Goal: Task Accomplishment & Management: Use online tool/utility

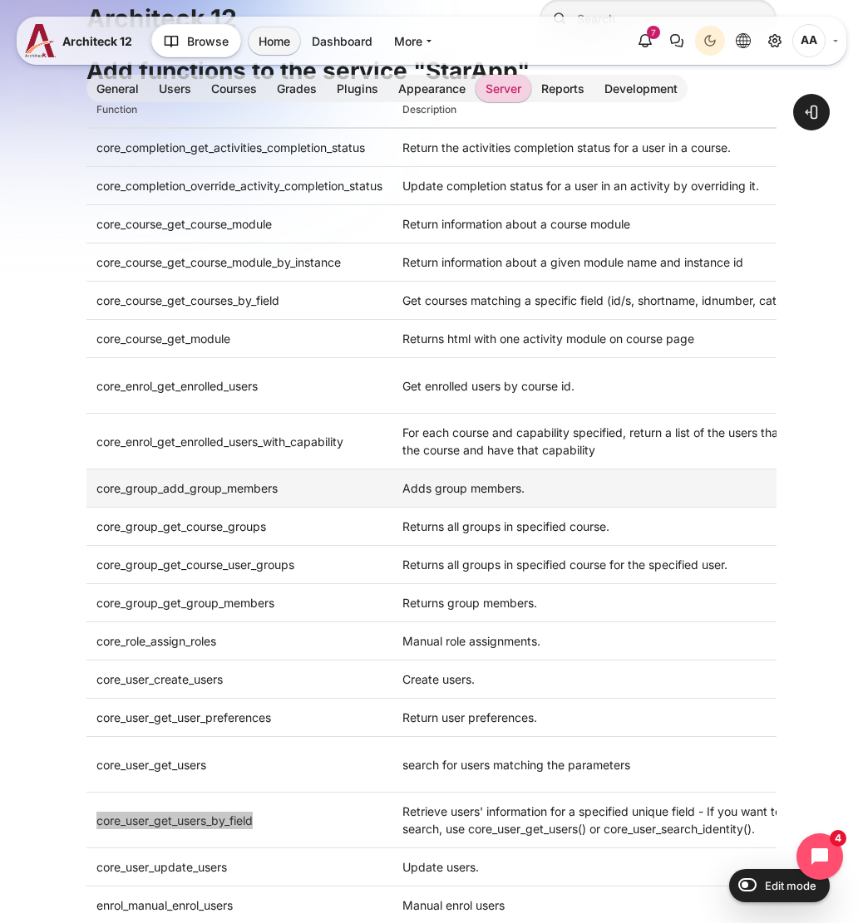
scroll to position [299, 0]
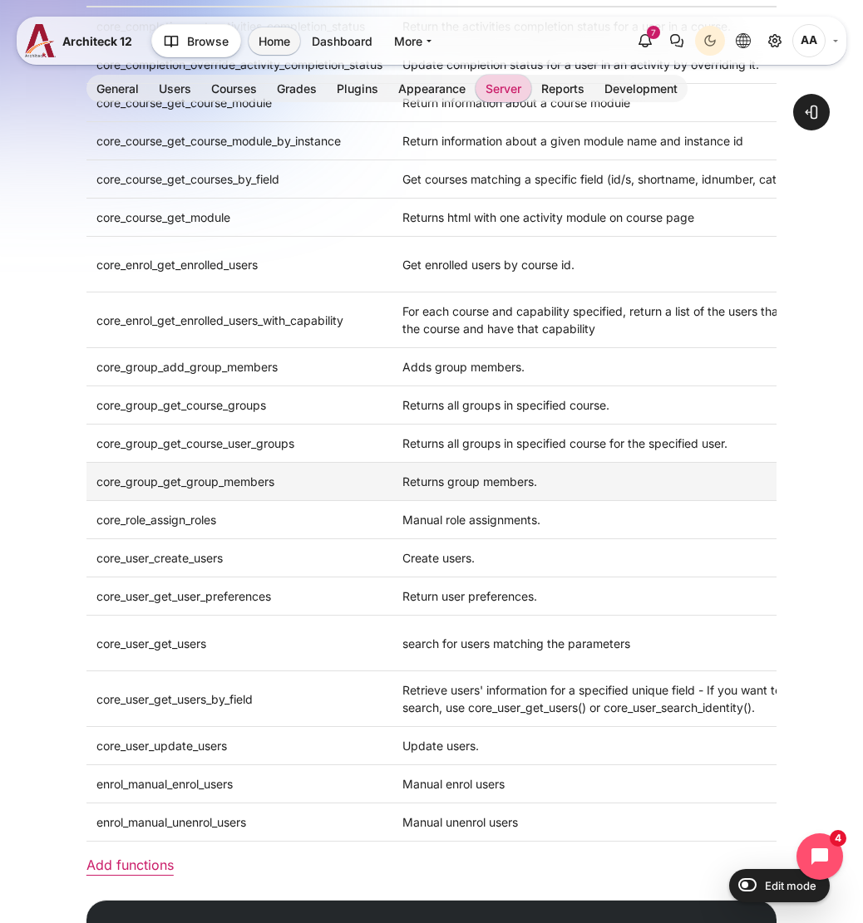
click at [658, 469] on td "Returns group members." at bounding box center [640, 482] width 496 height 38
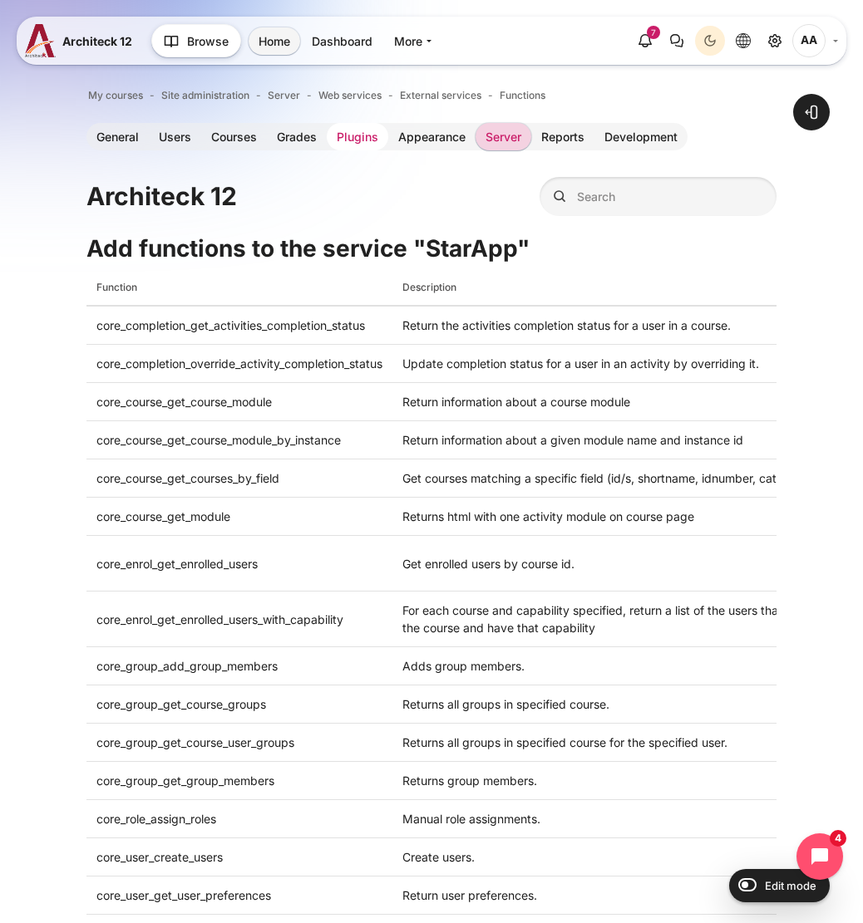
scroll to position [0, 0]
click at [363, 136] on link "Plugins" at bounding box center [357, 136] width 61 height 27
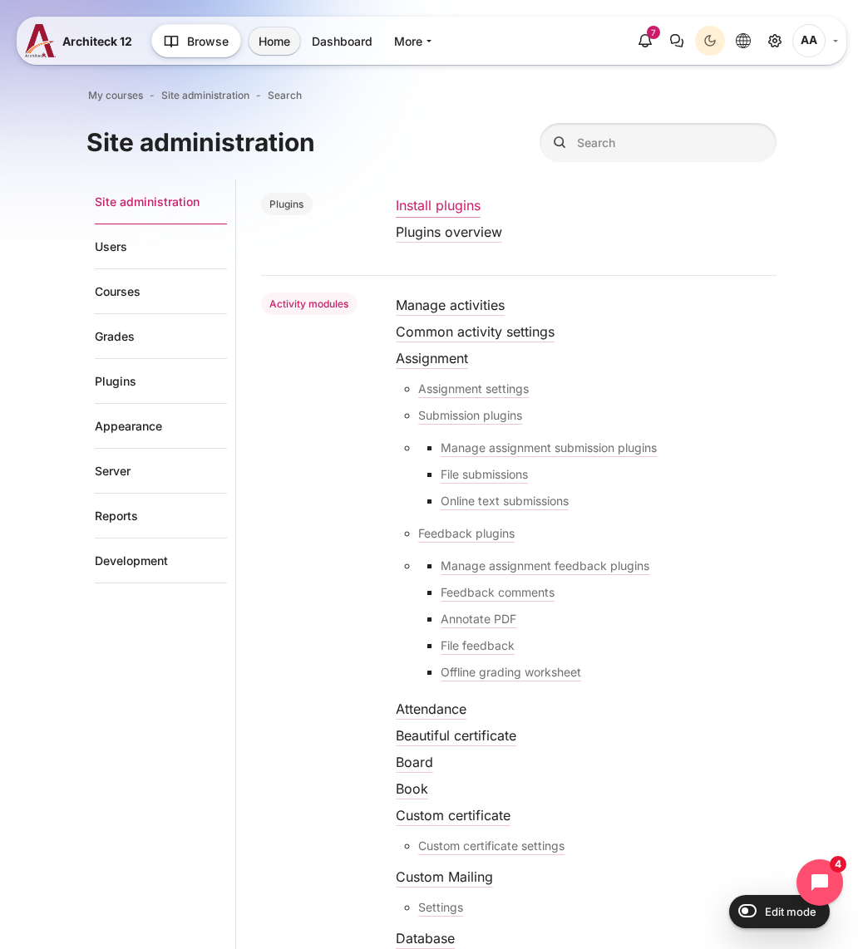
click at [430, 208] on link "Install plugins" at bounding box center [438, 205] width 85 height 17
click at [480, 234] on link "Plugins overview" at bounding box center [449, 232] width 106 height 17
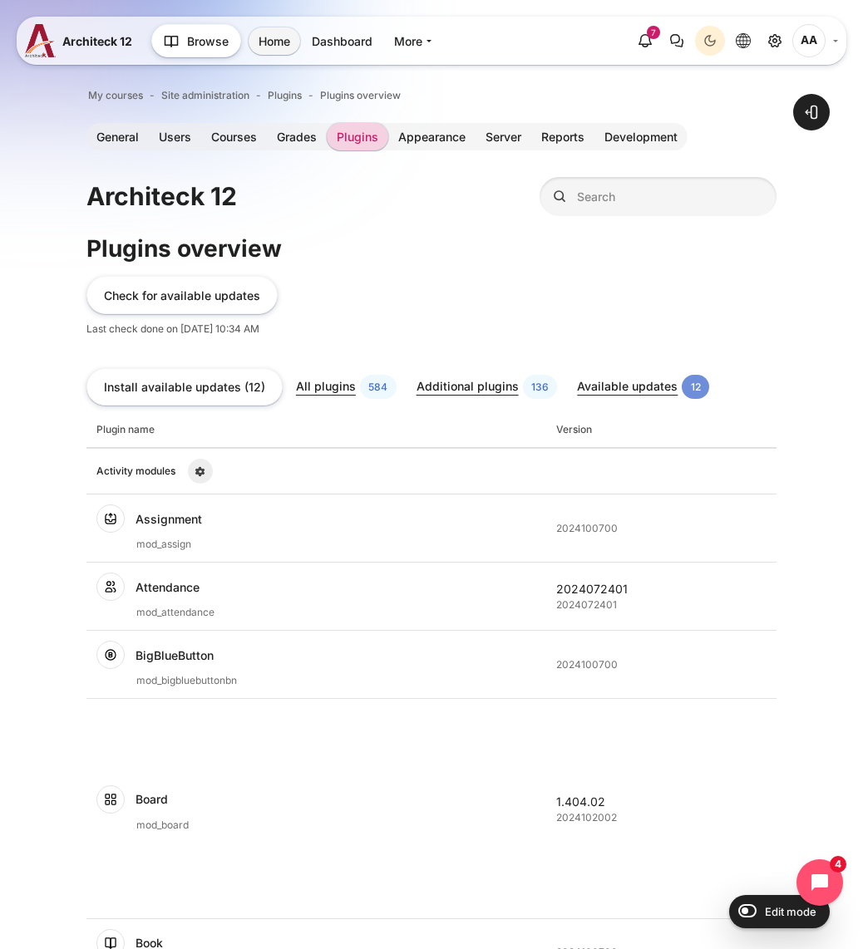
click at [430, 275] on div "Check for available updates Last check done on 17 August 2025, 10:34 AM" at bounding box center [431, 304] width 690 height 64
click at [352, 146] on link "Plugins" at bounding box center [357, 136] width 61 height 27
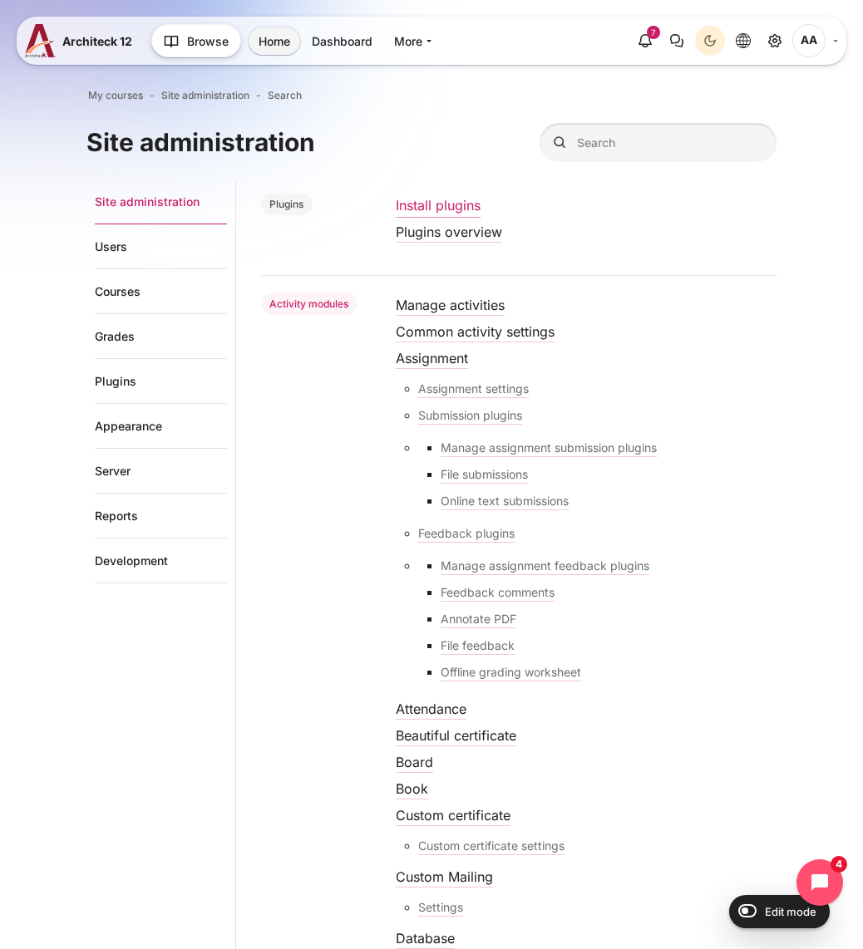
click at [454, 204] on link "Install plugins" at bounding box center [438, 205] width 85 height 17
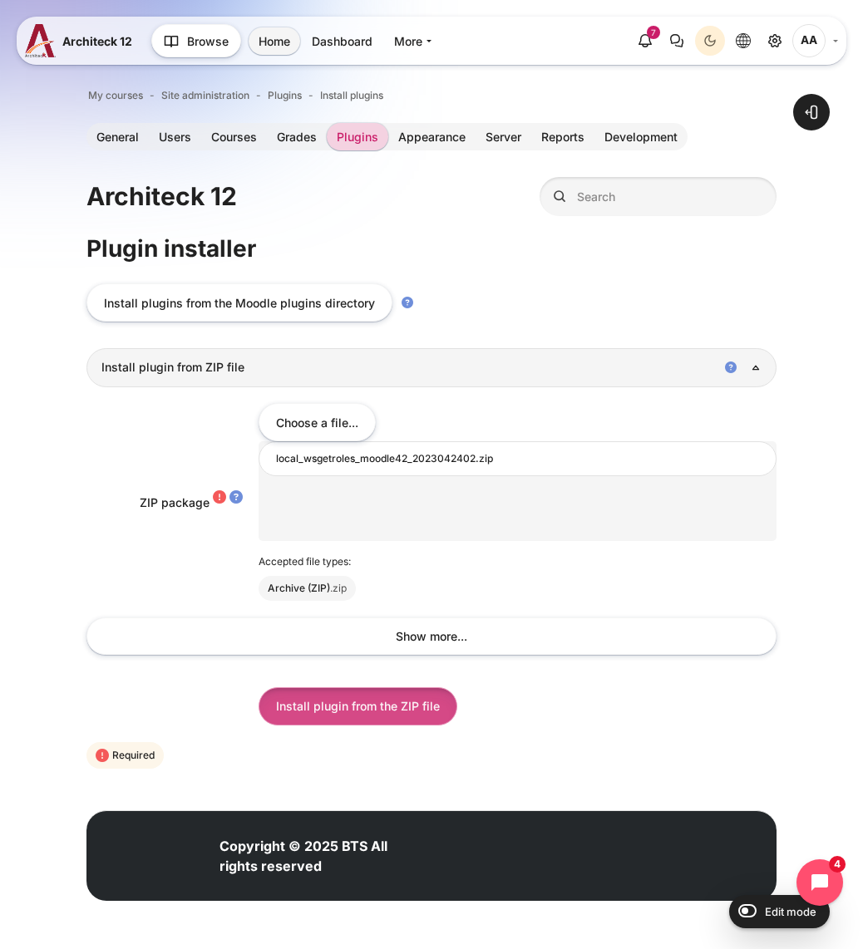
click at [358, 711] on input "Install plugin from the ZIP file" at bounding box center [357, 705] width 199 height 37
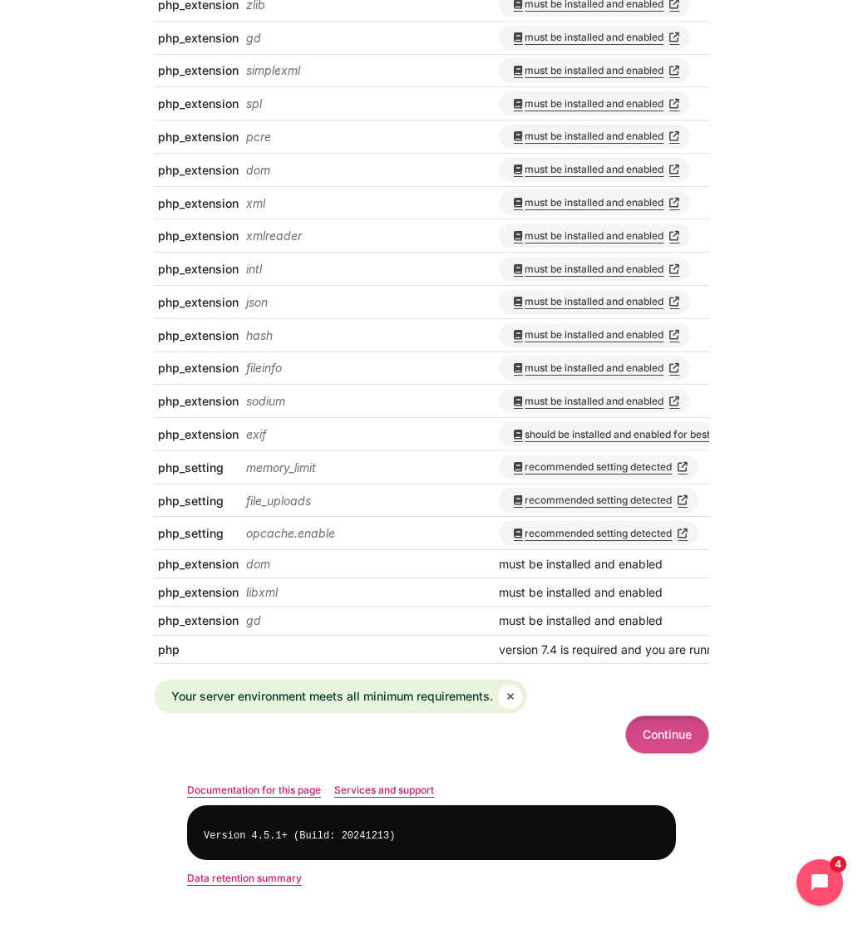
scroll to position [701, 0]
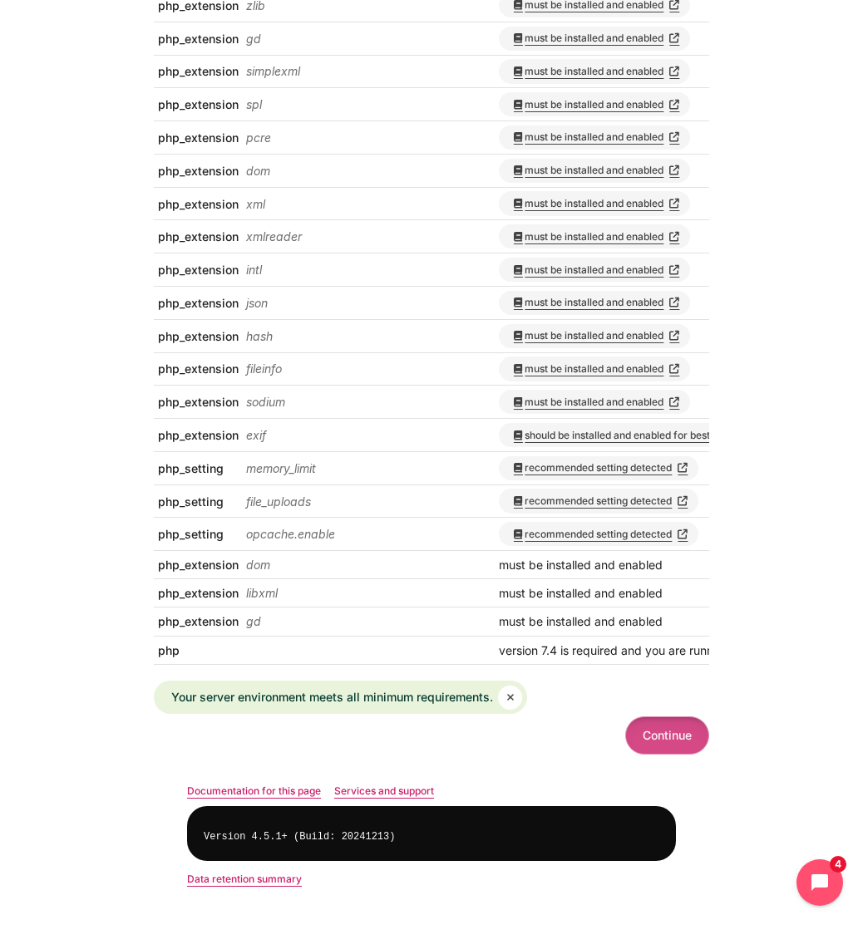
click at [659, 731] on button "Continue" at bounding box center [667, 734] width 84 height 37
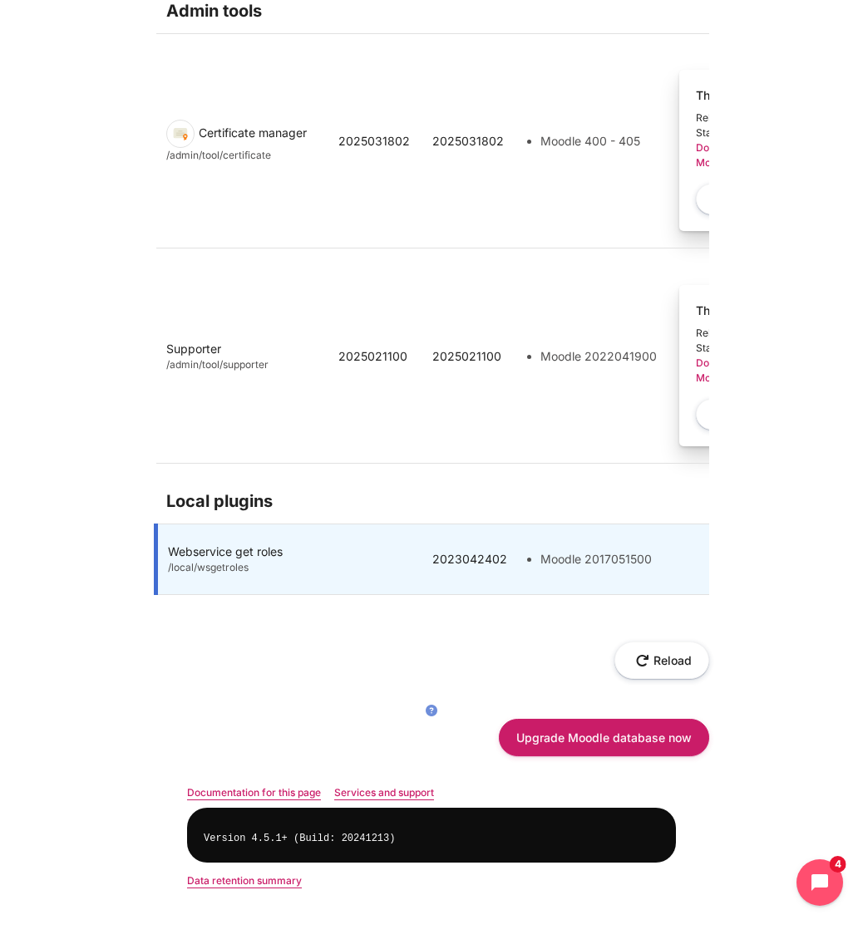
scroll to position [2816, 0]
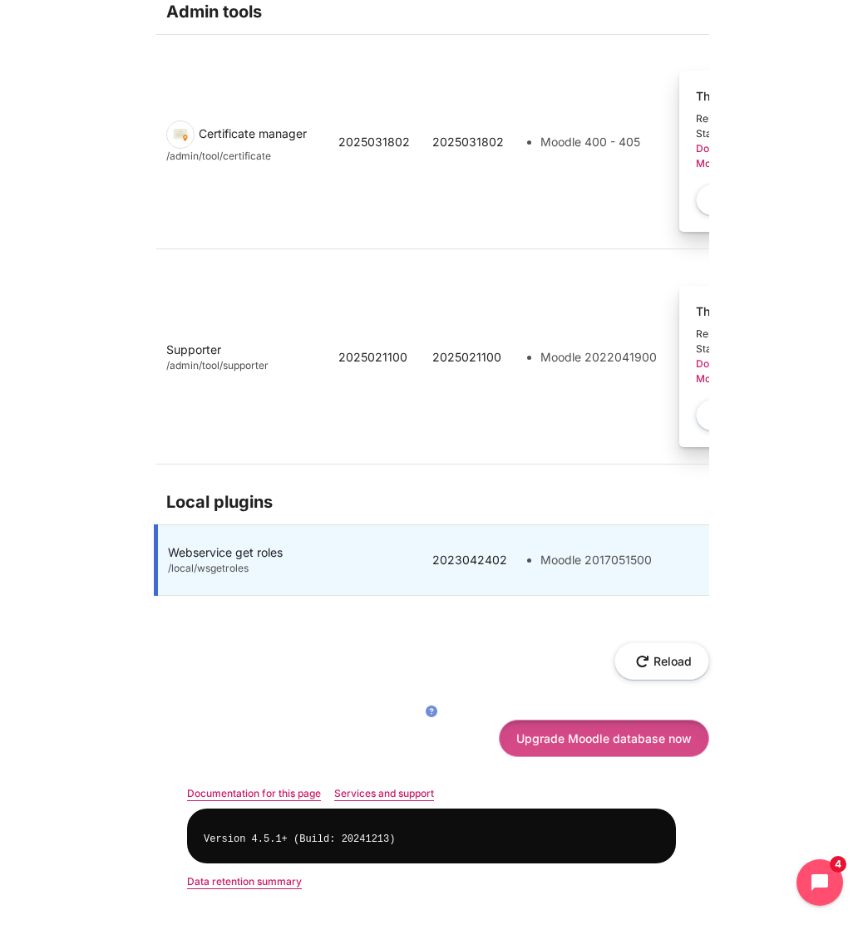
click at [622, 728] on button "Upgrade Moodle database now" at bounding box center [604, 738] width 210 height 37
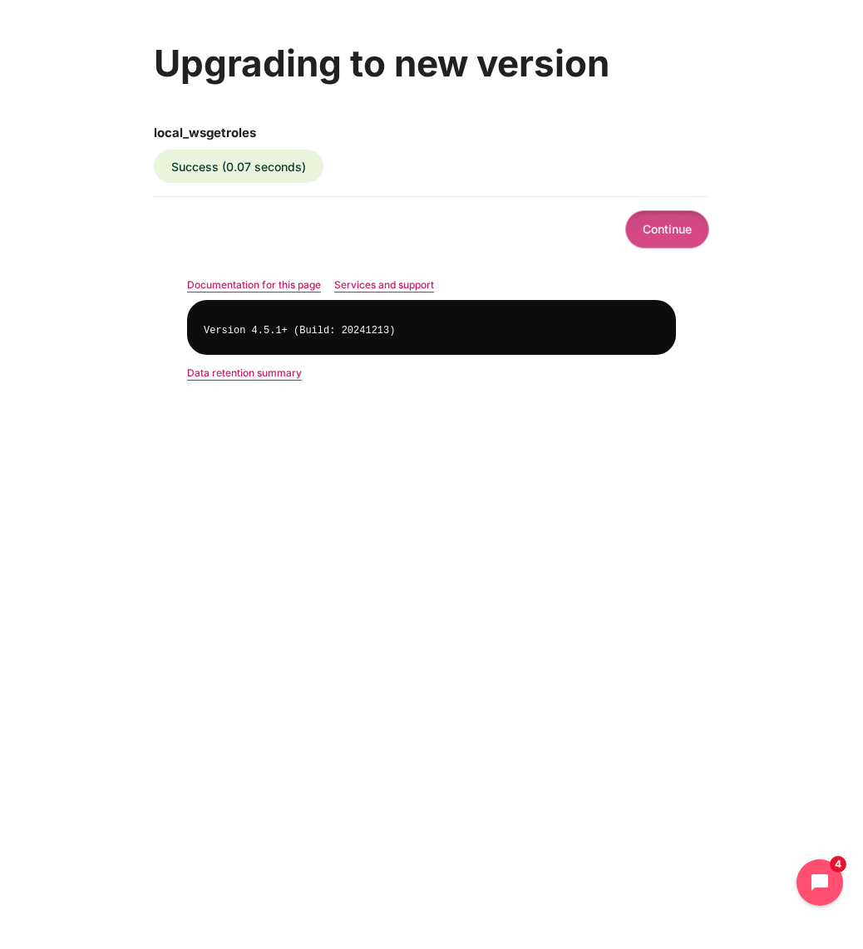
click at [688, 234] on button "Continue" at bounding box center [667, 228] width 84 height 37
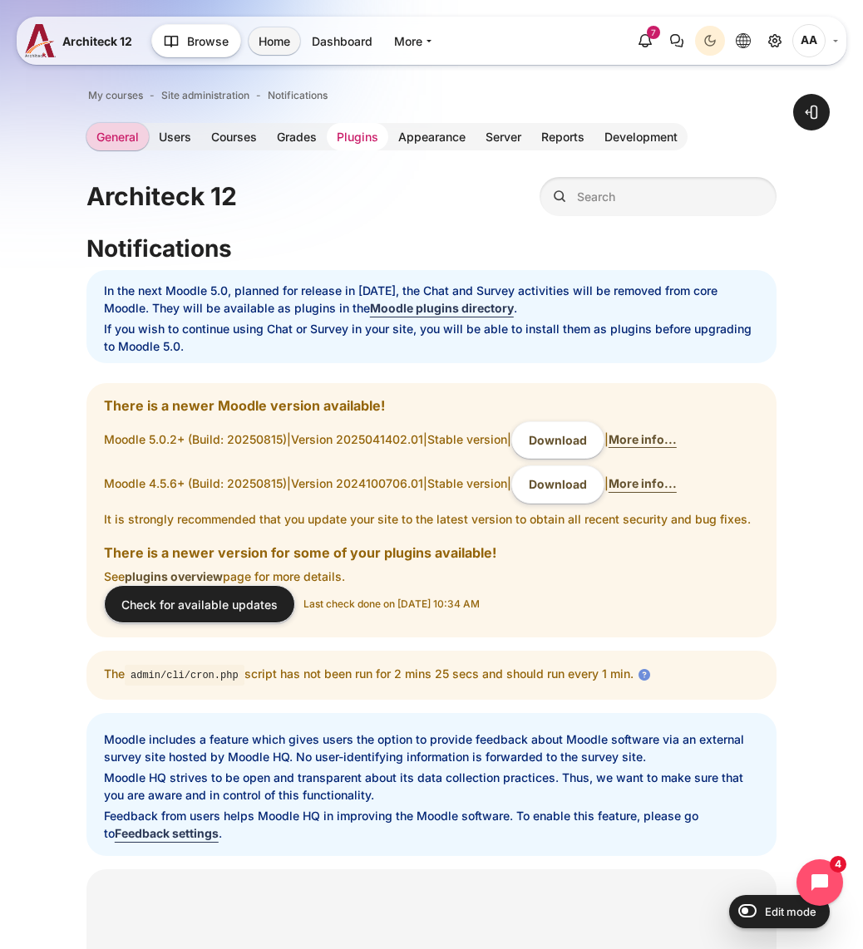
click at [358, 142] on link "Plugins" at bounding box center [357, 136] width 61 height 27
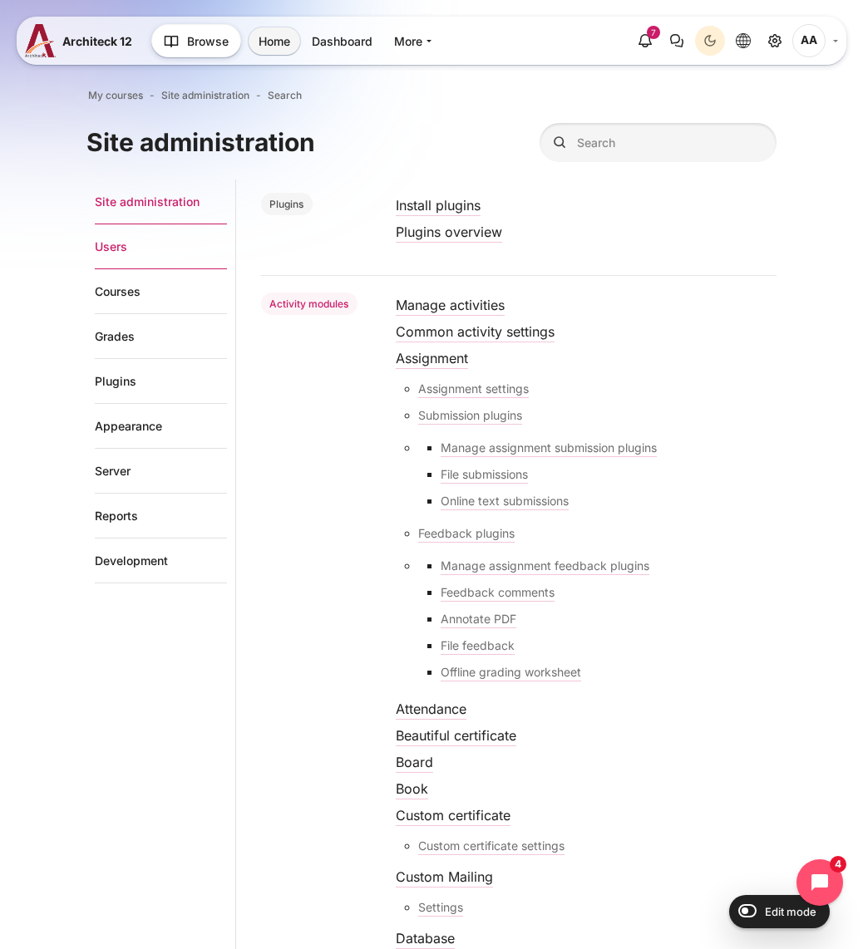
click at [124, 242] on link "Users" at bounding box center [161, 246] width 132 height 45
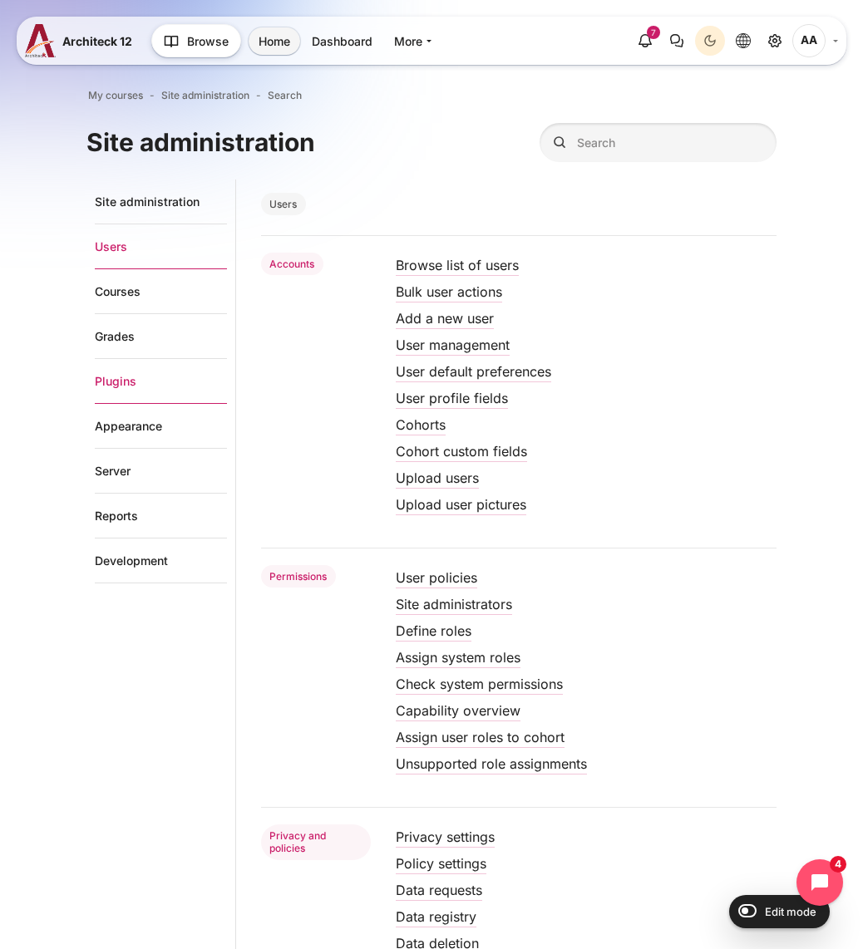
click at [139, 381] on link "Plugins" at bounding box center [161, 381] width 132 height 45
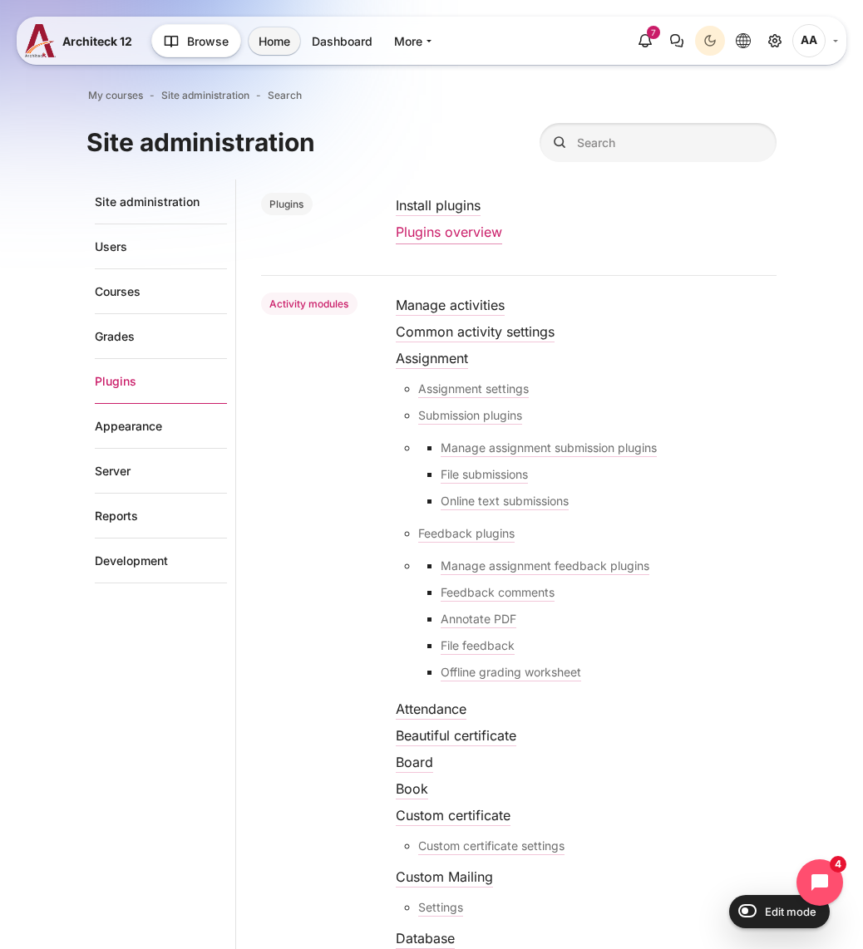
click at [429, 228] on link "Plugins overview" at bounding box center [449, 232] width 106 height 17
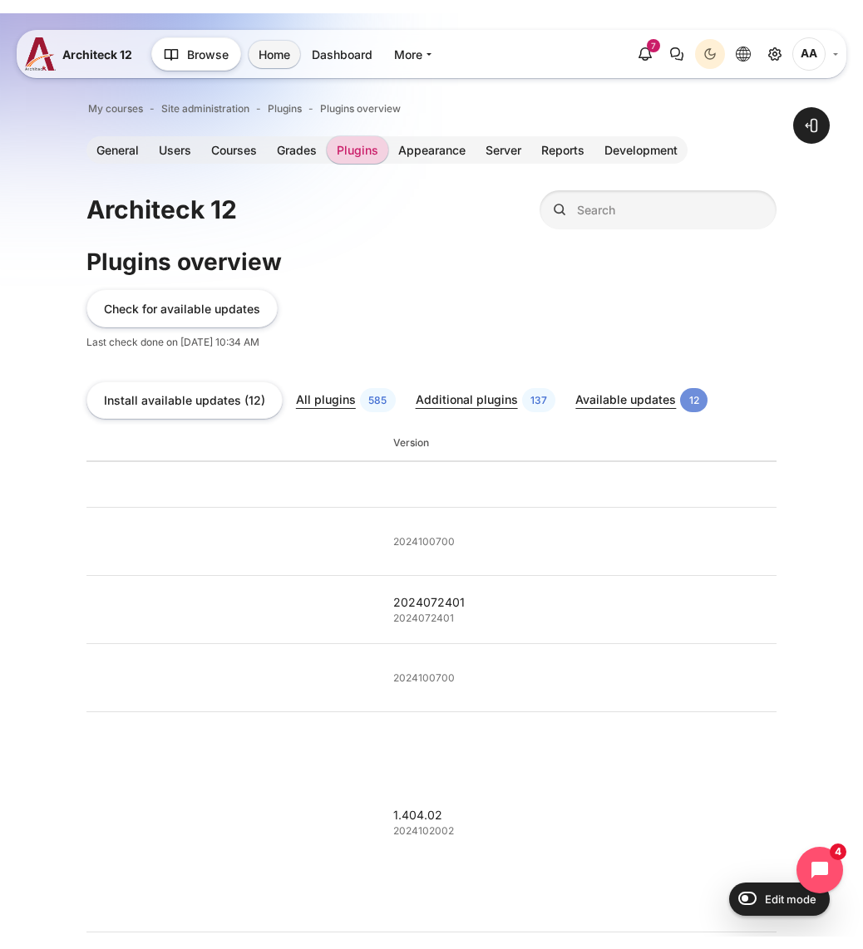
scroll to position [38077, 0]
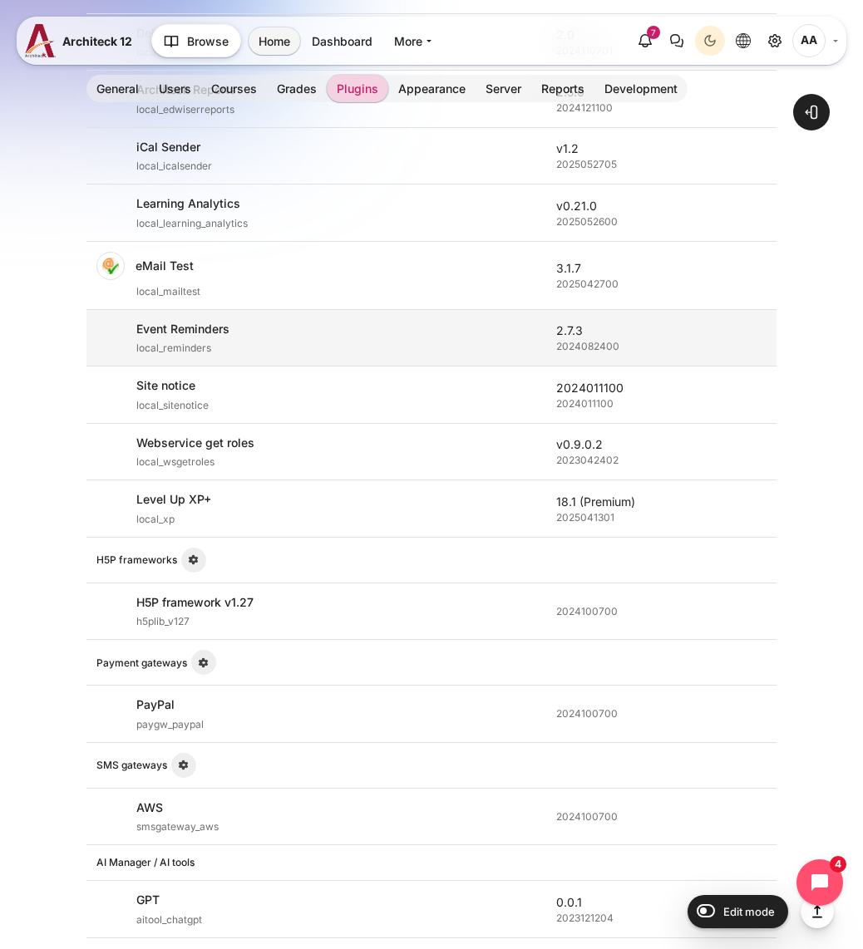
click at [490, 355] on div "local_reminders" at bounding box center [336, 348] width 400 height 15
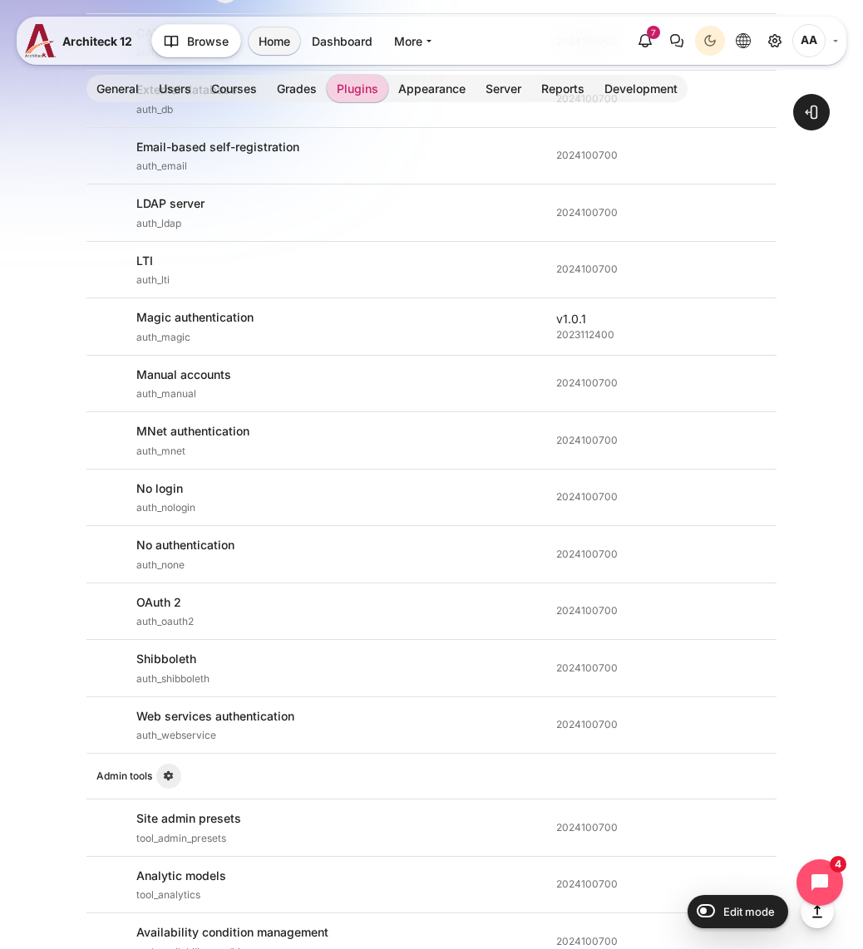
scroll to position [19497, 0]
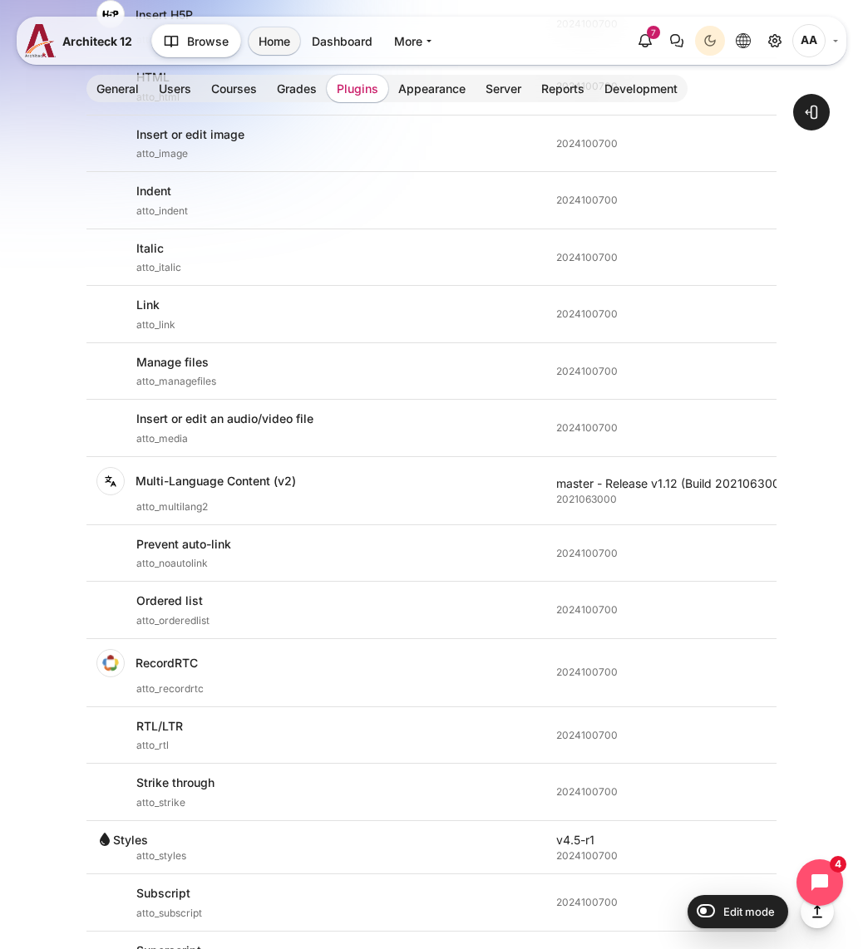
click at [357, 81] on link "Plugins" at bounding box center [357, 88] width 61 height 27
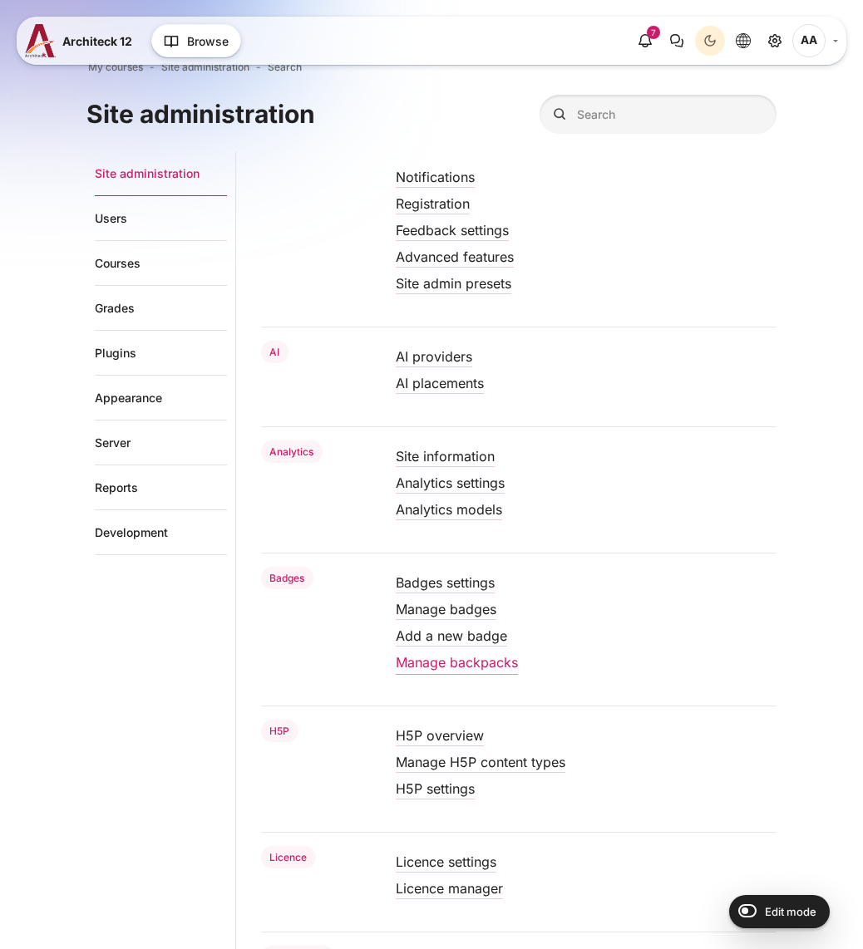
scroll to position [36, 0]
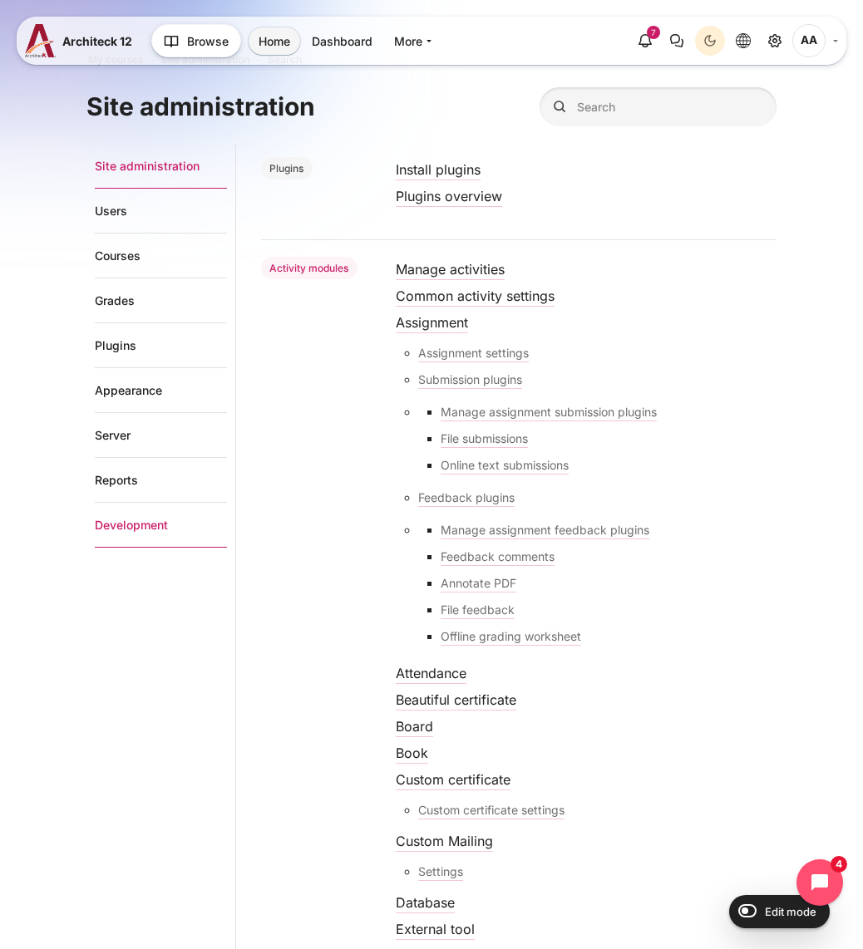
click at [121, 527] on link "Development" at bounding box center [161, 525] width 132 height 45
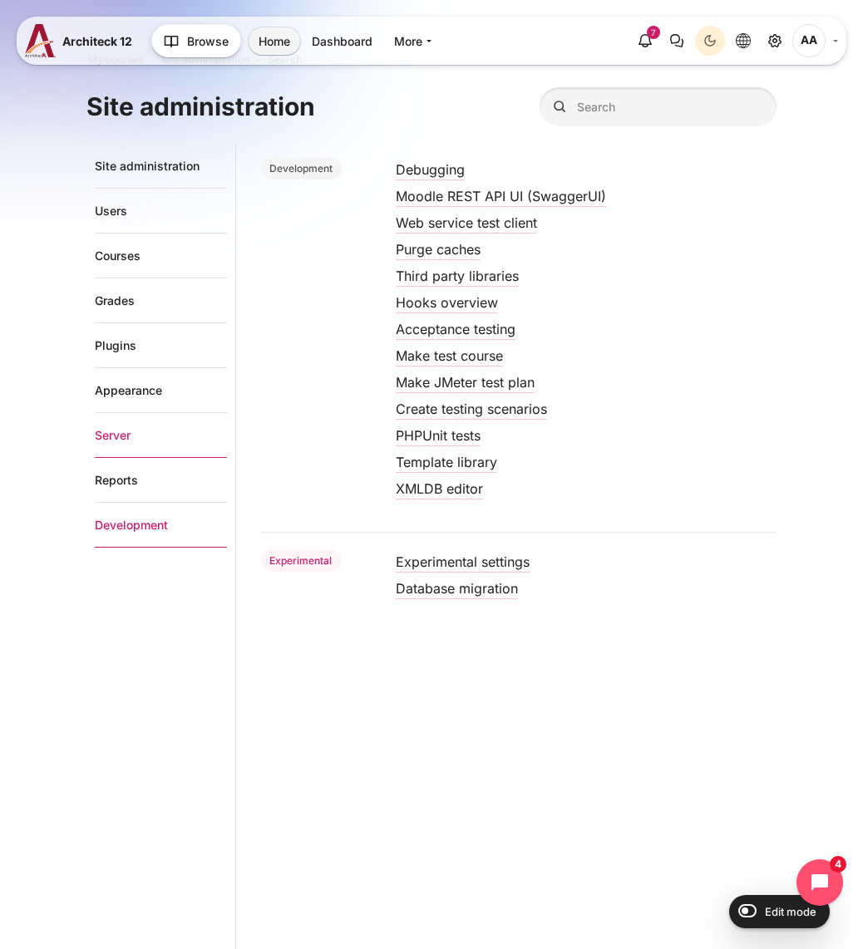
click at [108, 427] on link "Server" at bounding box center [161, 435] width 132 height 45
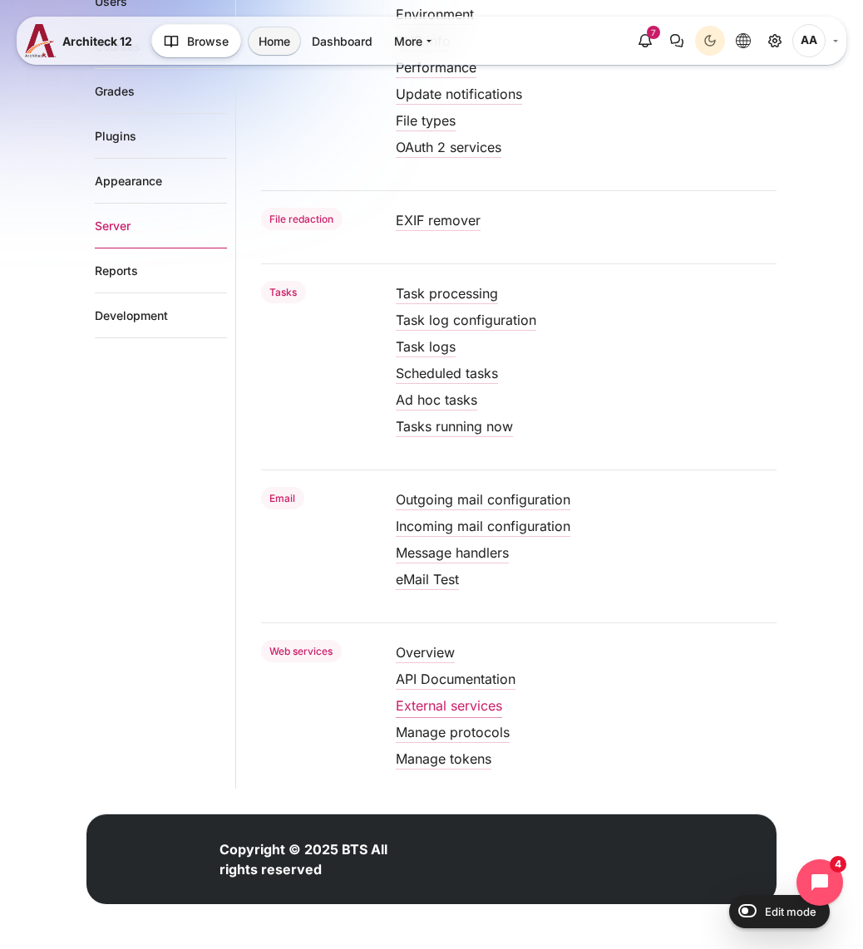
scroll to position [377, 0]
click at [477, 701] on link "External services" at bounding box center [449, 705] width 106 height 17
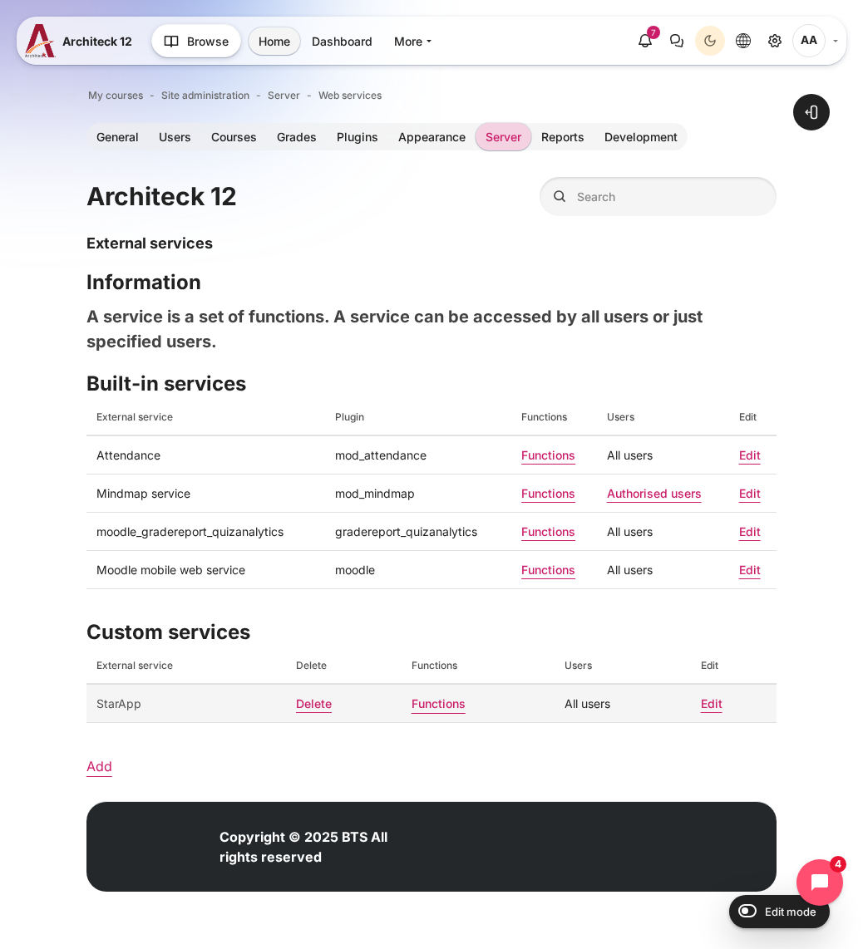
click at [423, 701] on link "Functions" at bounding box center [438, 703] width 54 height 14
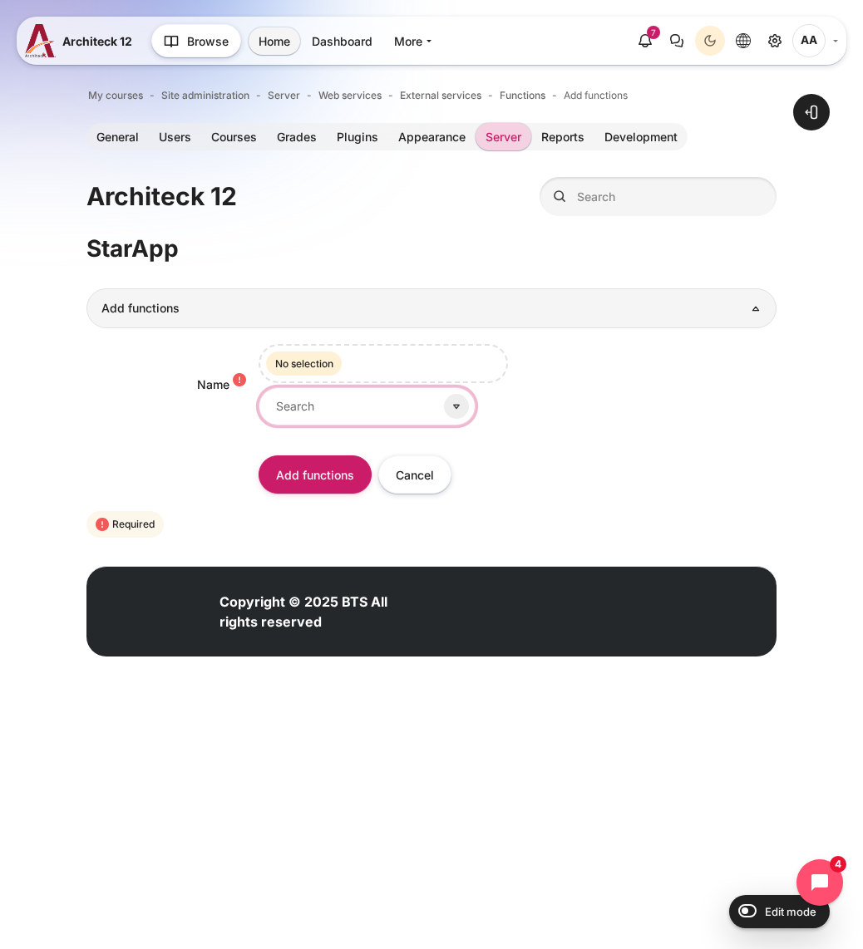
click at [331, 414] on input "Name" at bounding box center [366, 405] width 217 height 37
paste input "local_wsgetroles_get_roles"
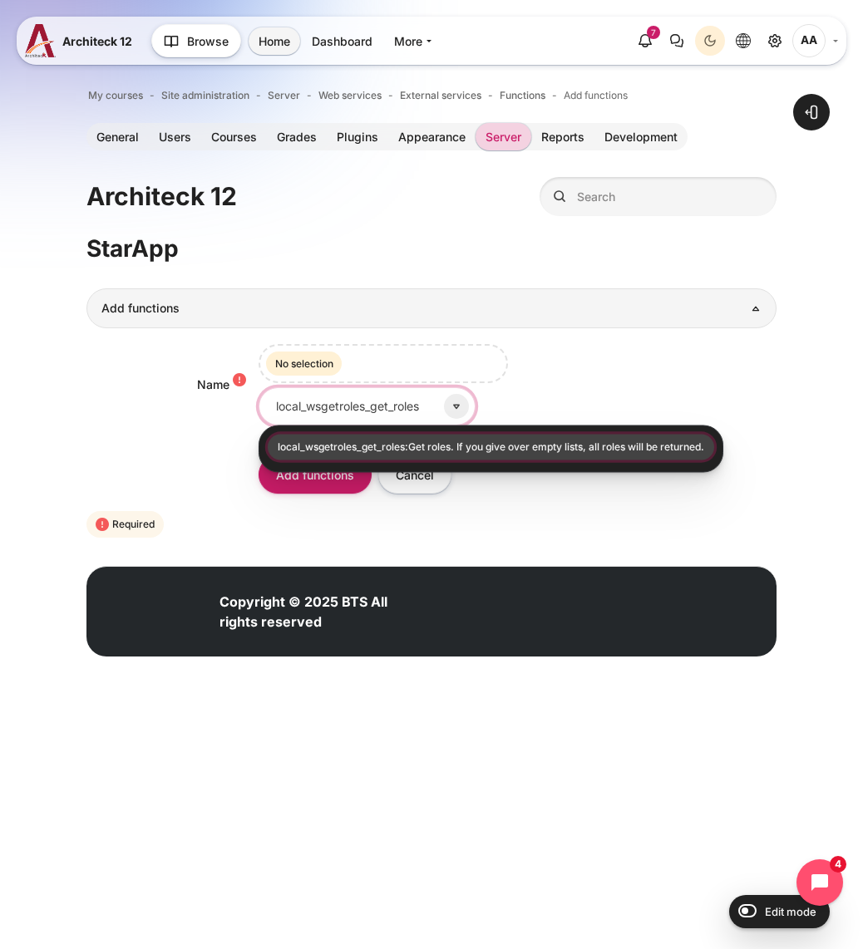
type input "local_wsgetroles_get_roles"
click at [349, 445] on li "local_wsgetroles_get_roles:Get roles. If you give over empty lists, all roles w…" at bounding box center [491, 447] width 446 height 26
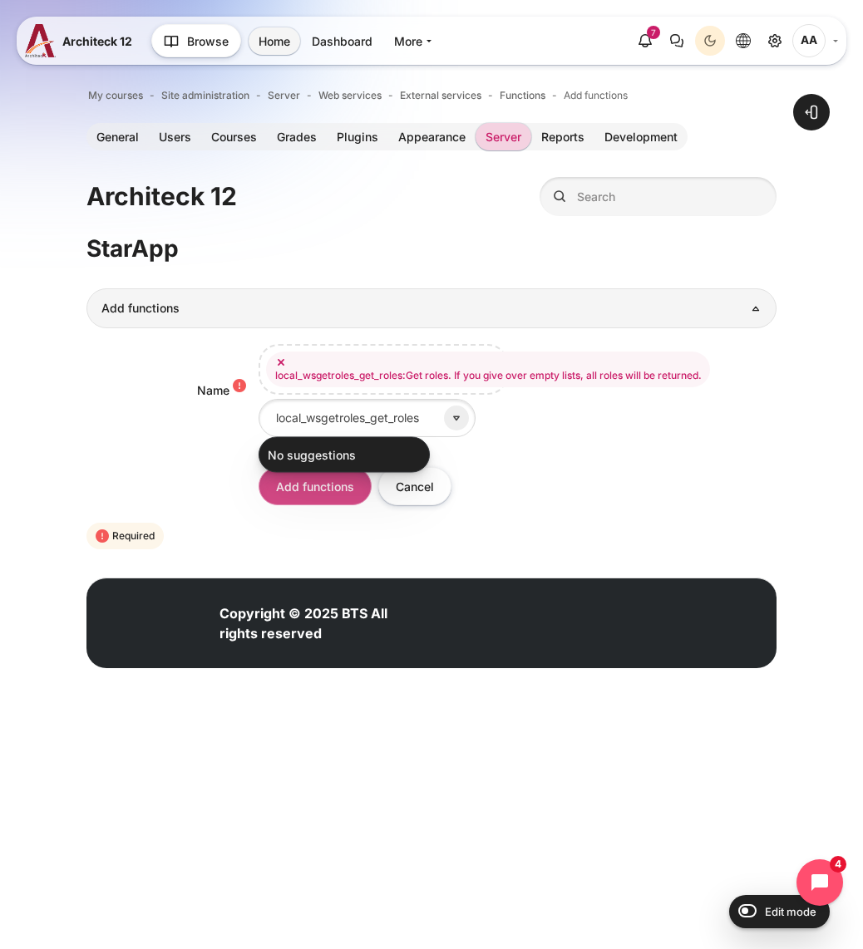
click at [330, 486] on input "Add functions" at bounding box center [314, 485] width 113 height 37
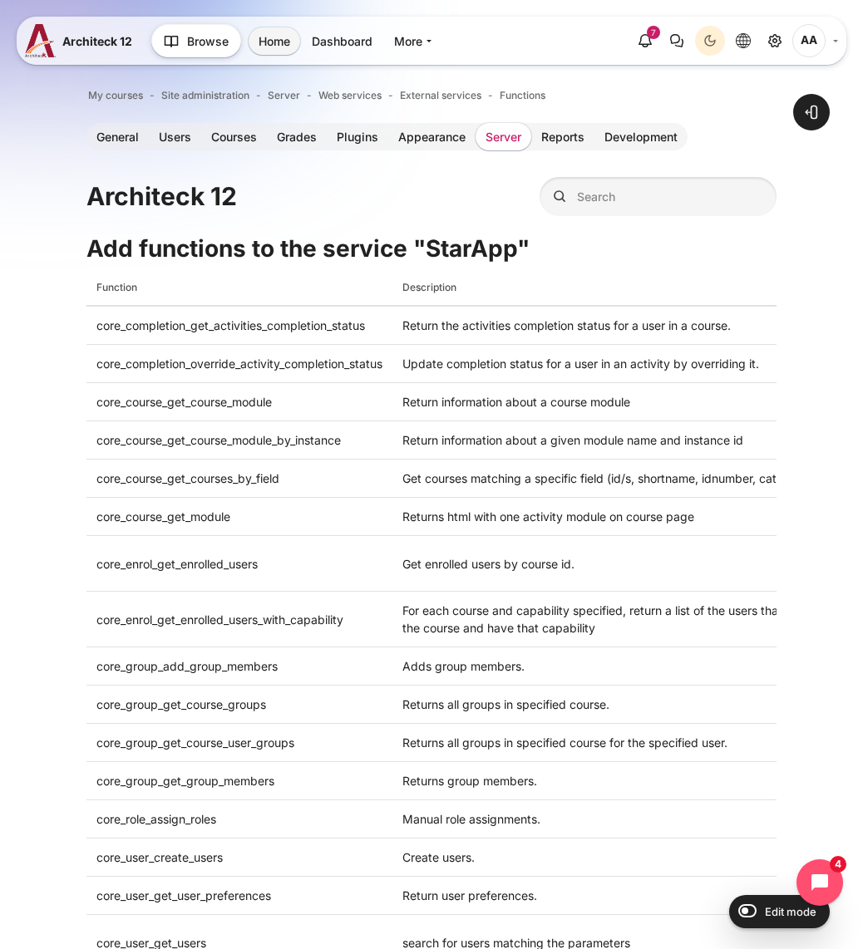
click at [509, 142] on link "Server" at bounding box center [503, 136] width 56 height 27
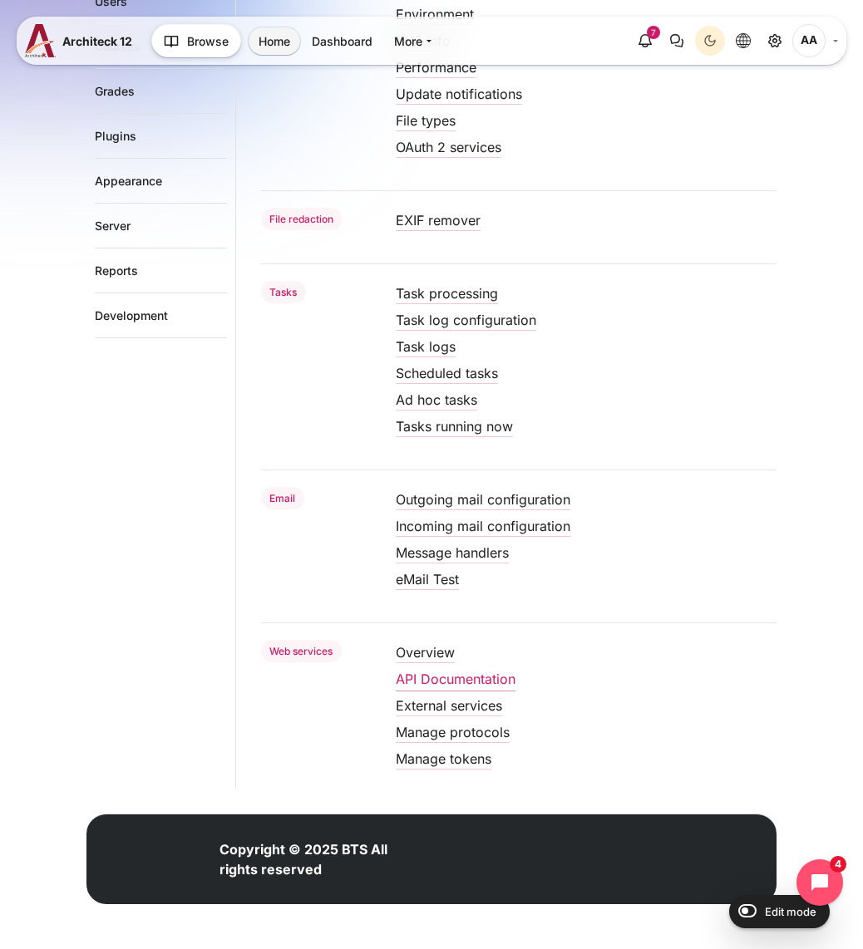
scroll to position [377, 0]
click at [438, 760] on link "Manage tokens" at bounding box center [444, 758] width 96 height 17
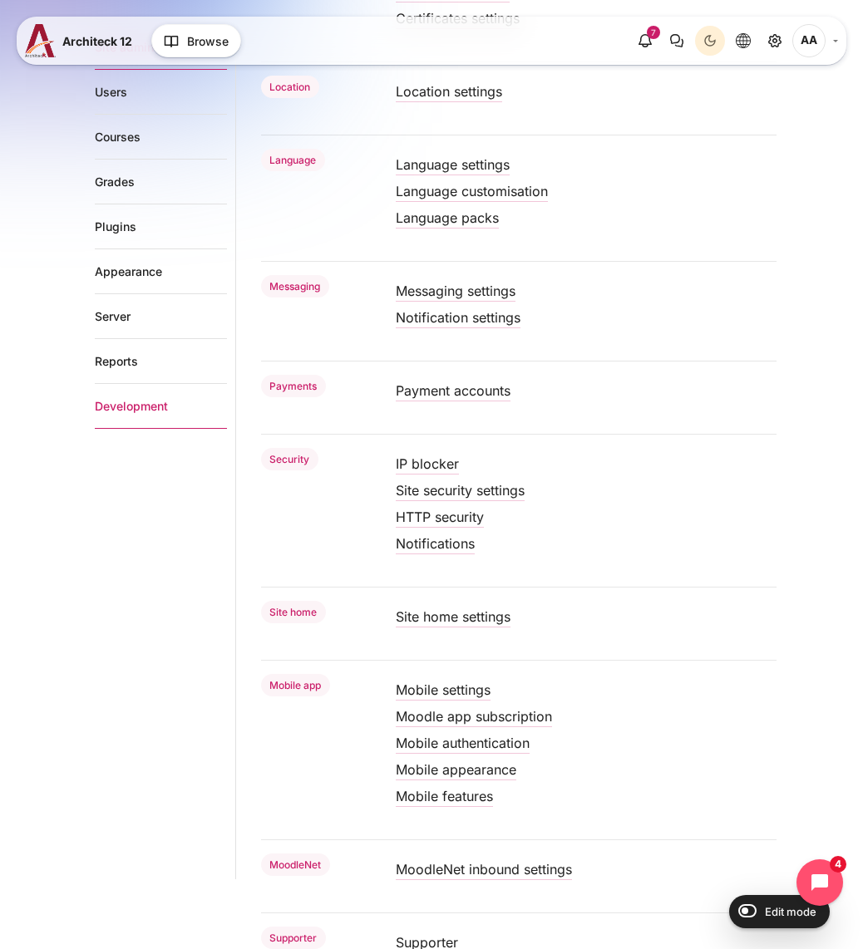
scroll to position [1039, 0]
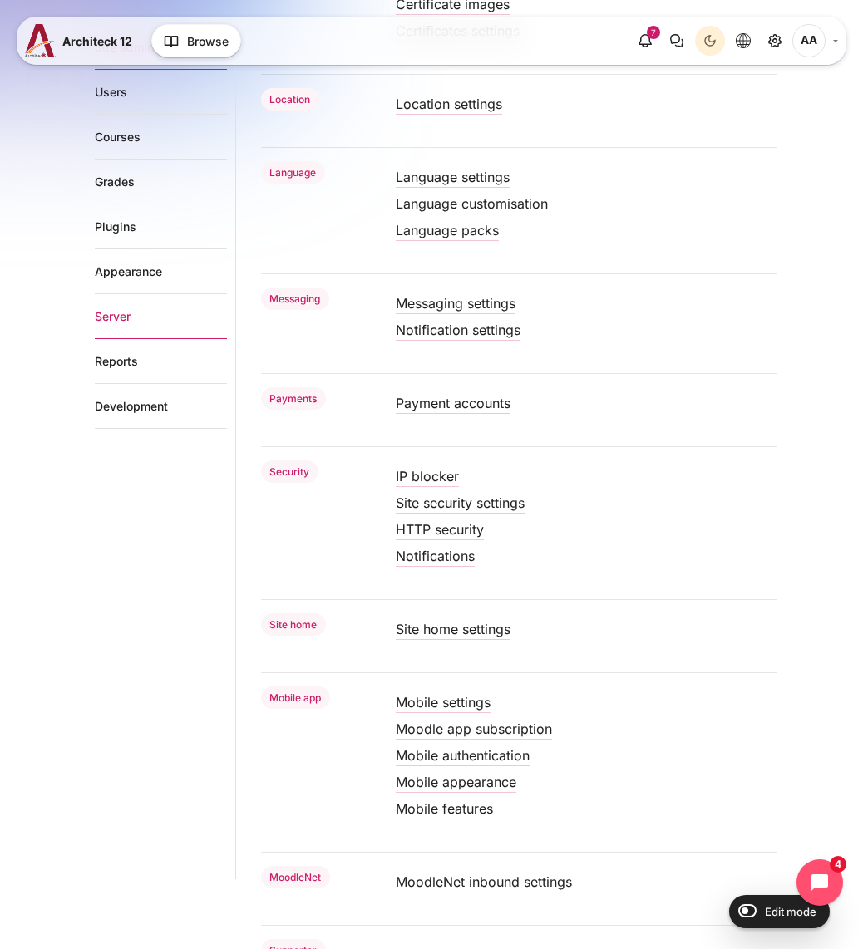
click at [106, 327] on link "Server" at bounding box center [161, 316] width 132 height 45
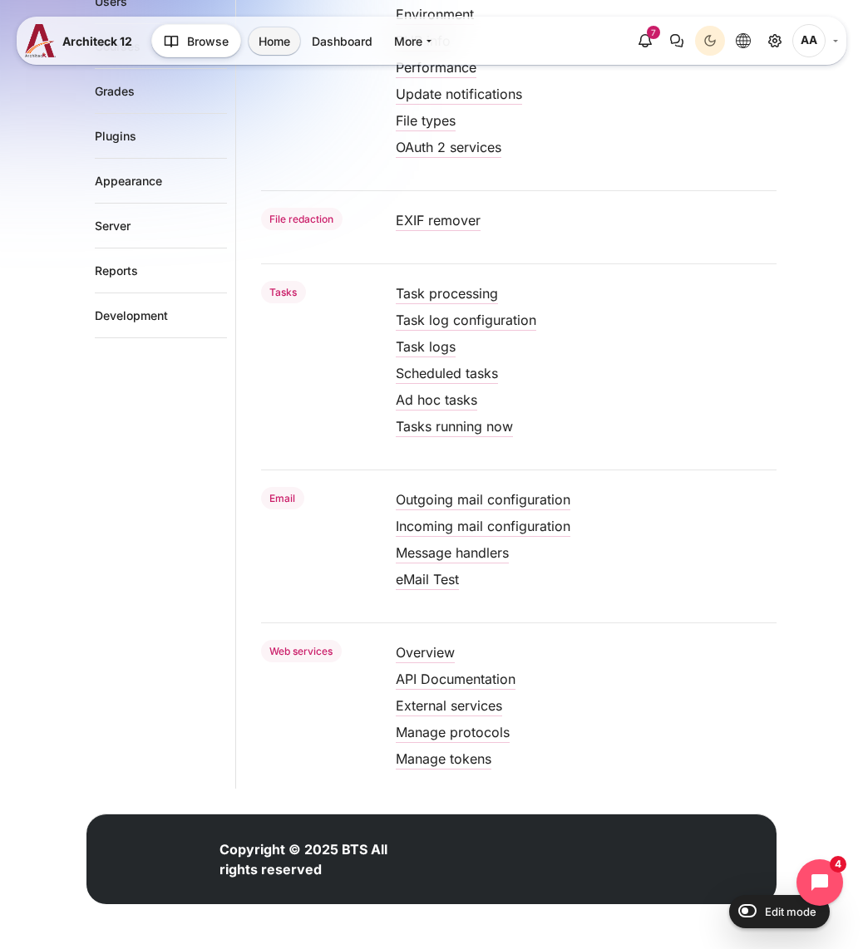
scroll to position [377, 0]
click at [443, 765] on link "Manage tokens" at bounding box center [444, 758] width 96 height 17
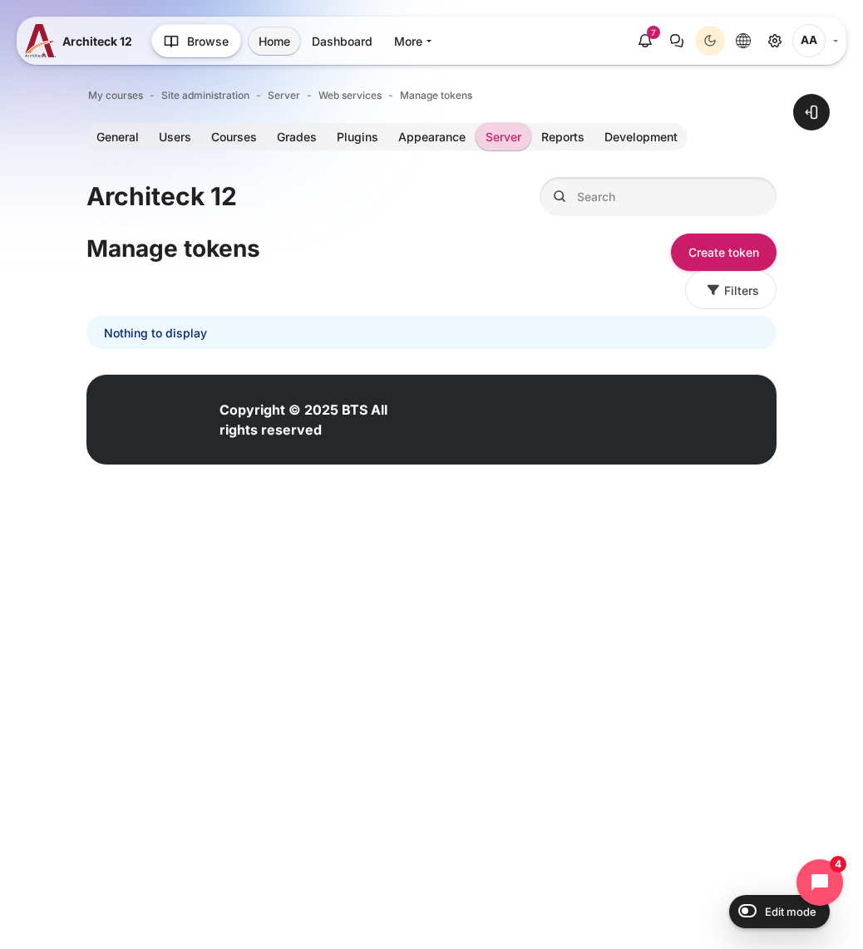
click at [820, 40] on span "AA" at bounding box center [808, 40] width 33 height 33
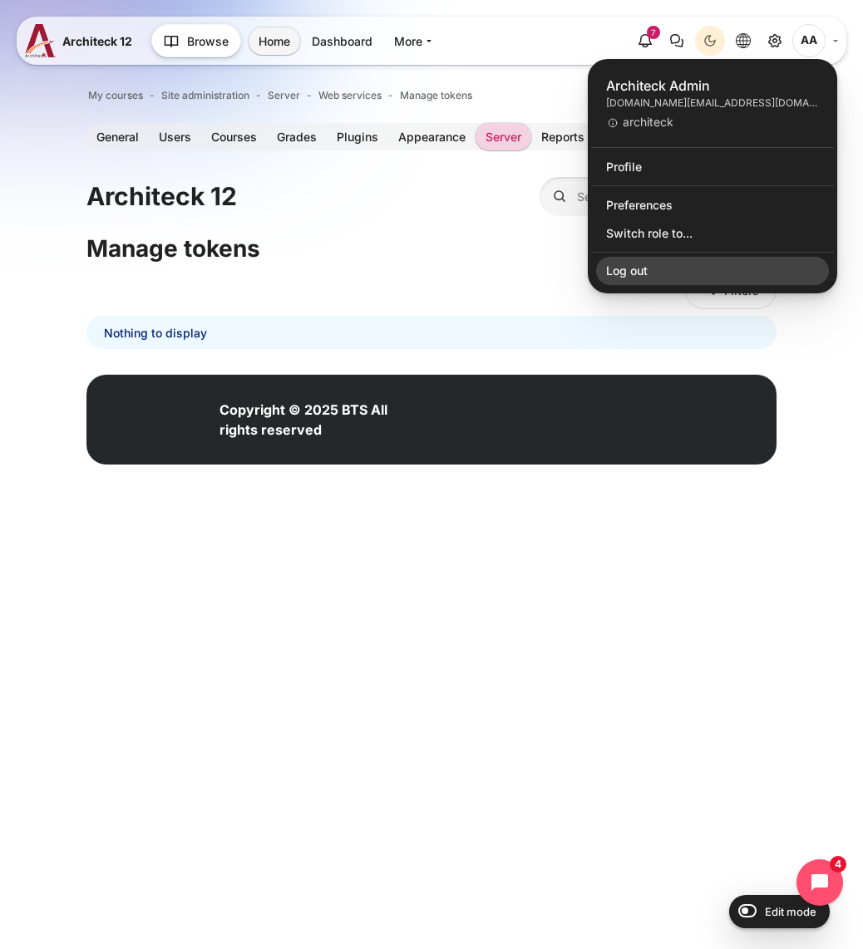
click at [676, 268] on link "Log out" at bounding box center [712, 271] width 233 height 28
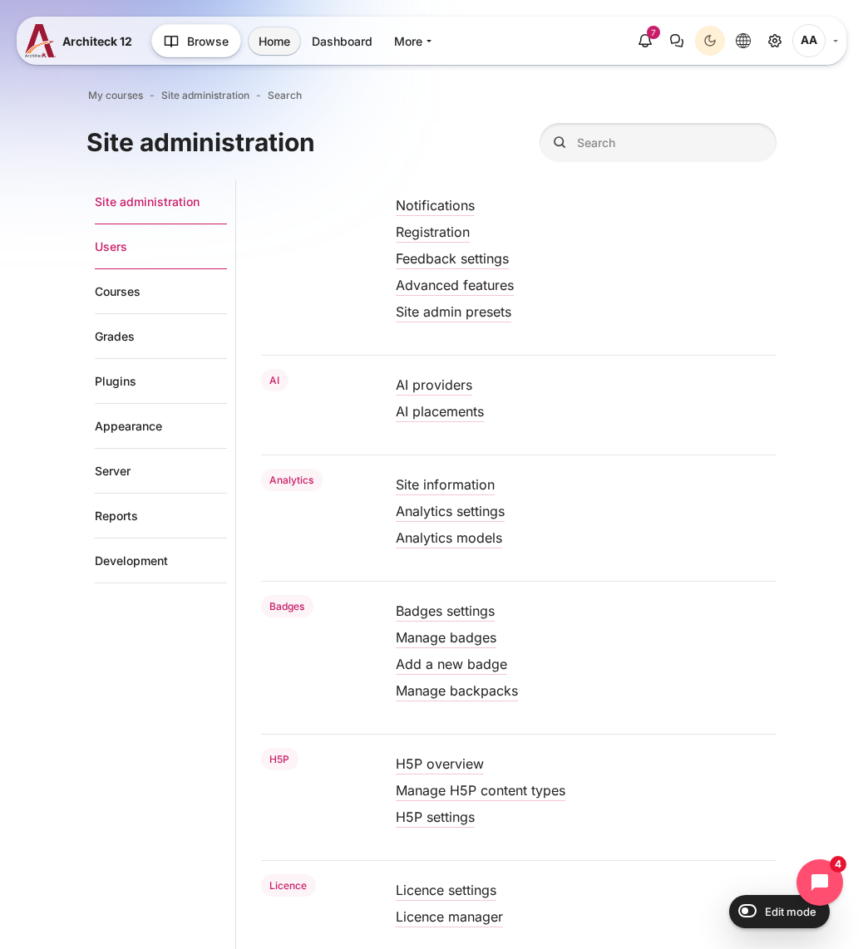
click at [122, 256] on link "Users" at bounding box center [161, 246] width 132 height 45
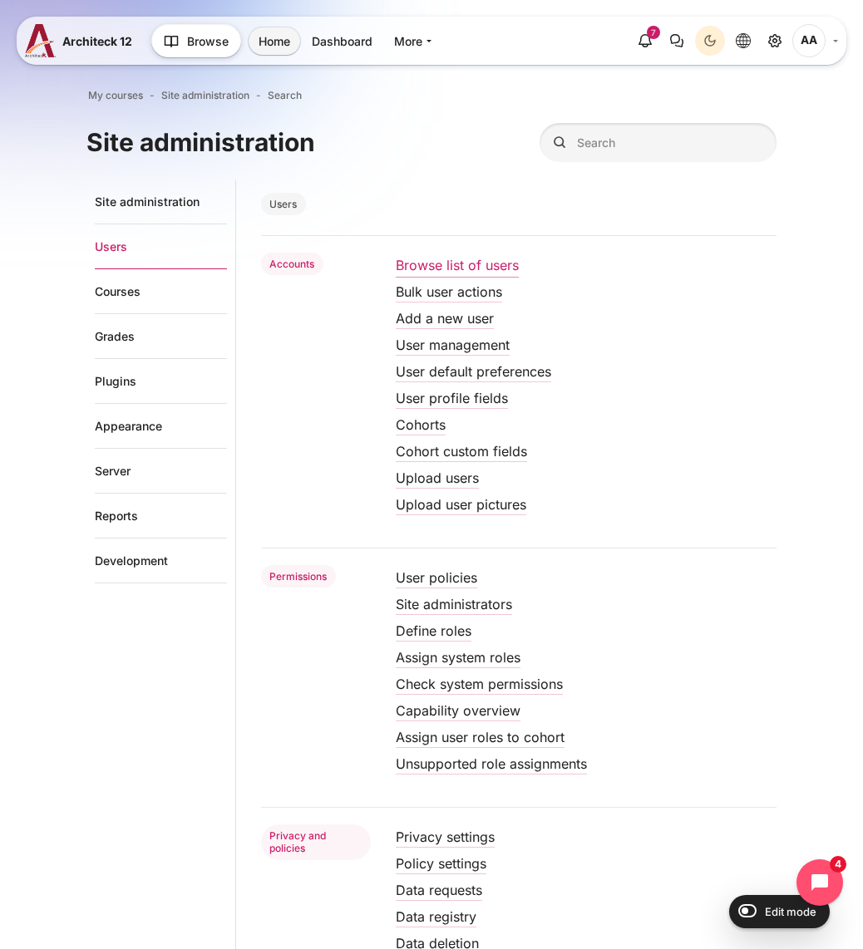
click at [463, 257] on link "Browse list of users" at bounding box center [457, 265] width 123 height 17
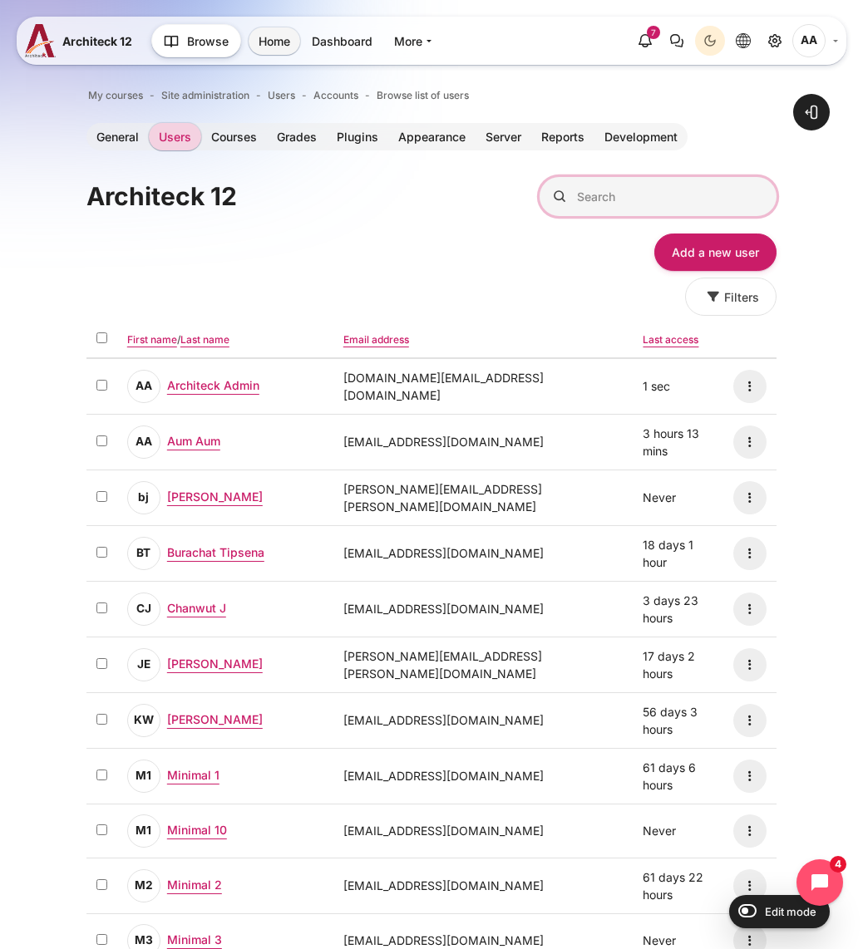
click at [608, 186] on input "Search" at bounding box center [657, 196] width 237 height 39
type input "api"
click at [493, 130] on link "Server" at bounding box center [503, 136] width 56 height 27
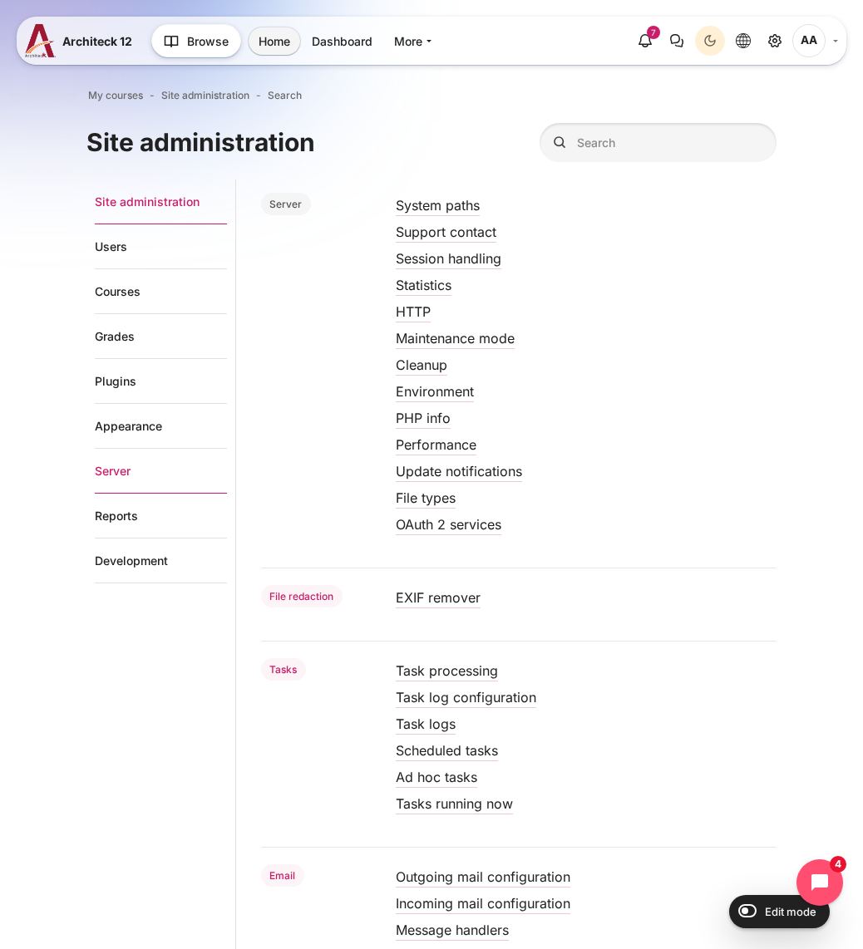
click at [130, 475] on link "Server" at bounding box center [161, 471] width 132 height 45
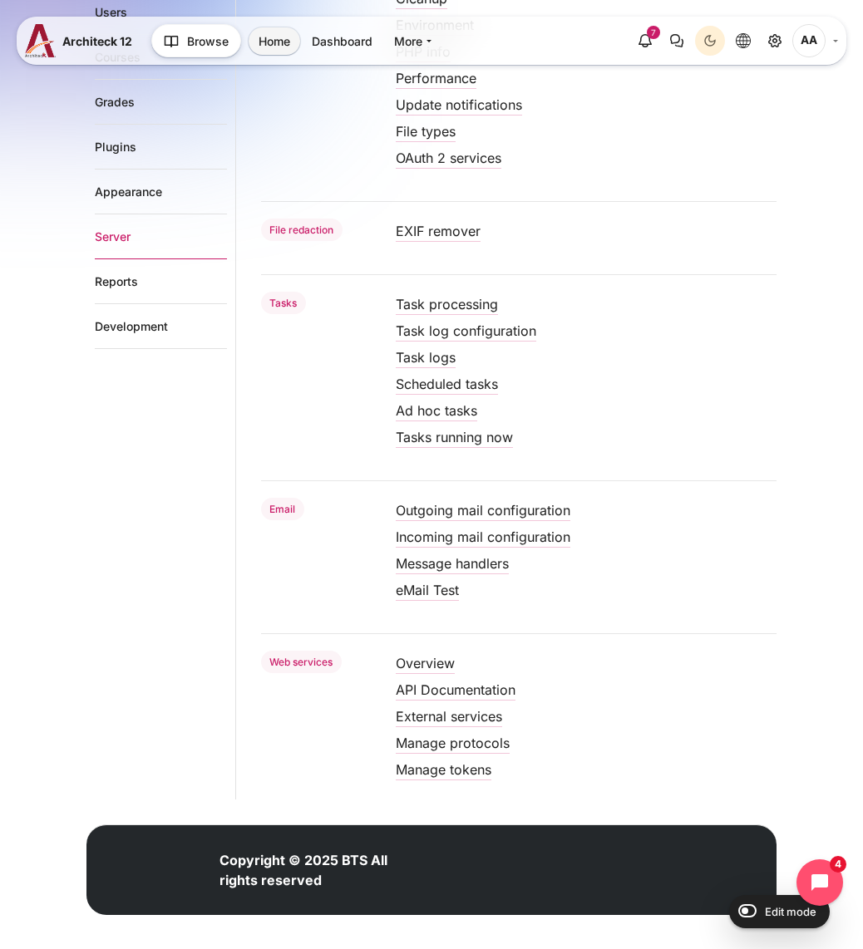
scroll to position [357, 0]
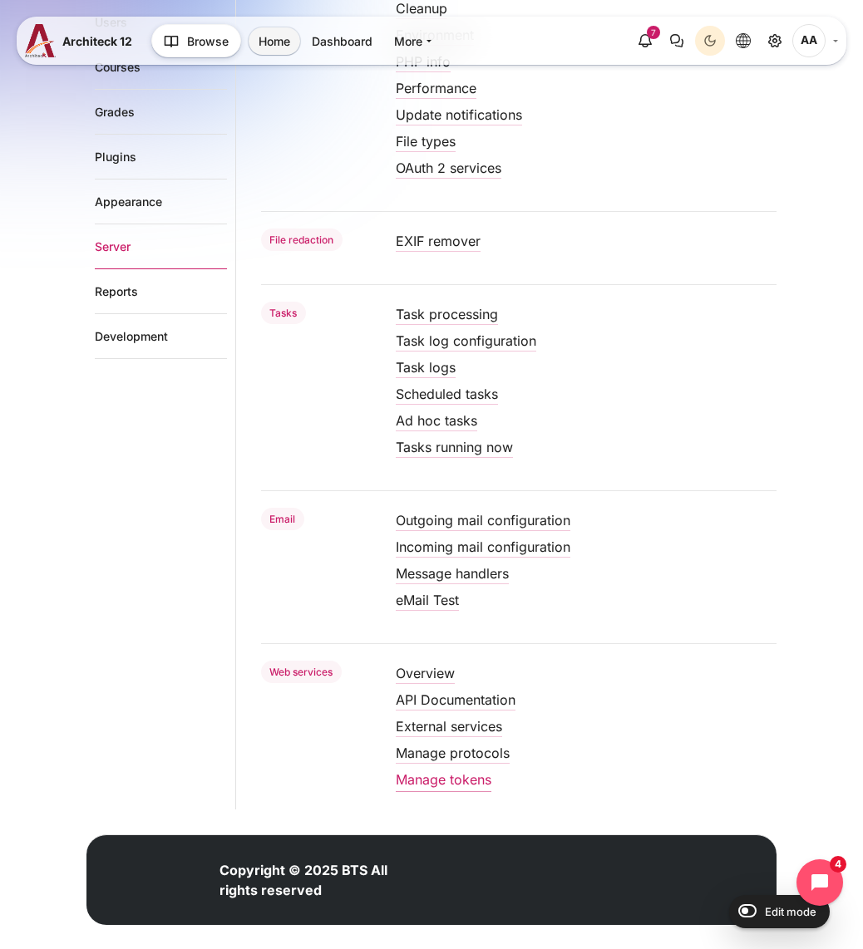
click at [444, 785] on link "Manage tokens" at bounding box center [444, 779] width 96 height 17
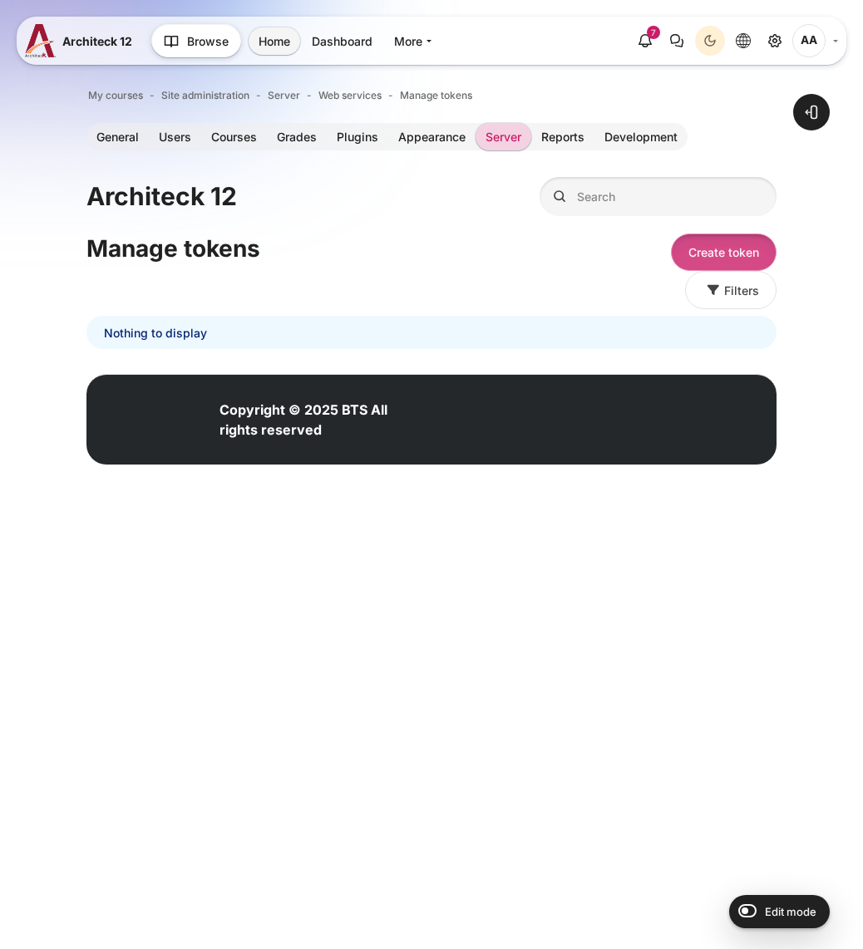
click at [724, 243] on button "Create token" at bounding box center [724, 252] width 106 height 37
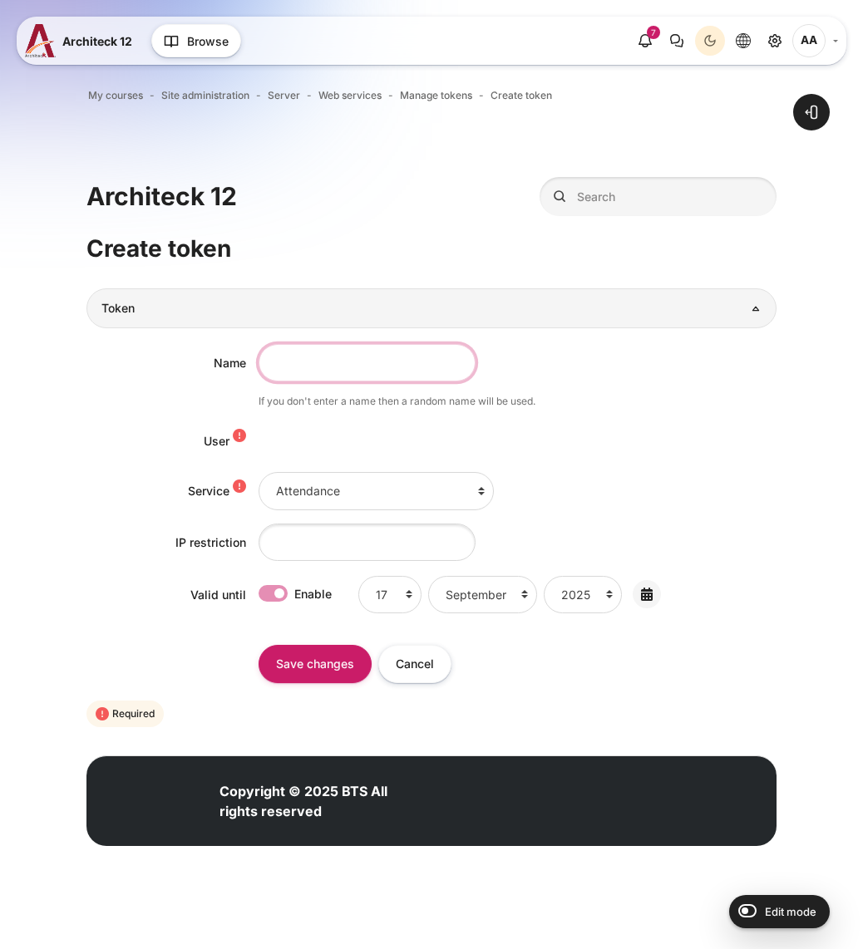
click at [327, 359] on input "Name" at bounding box center [366, 362] width 217 height 37
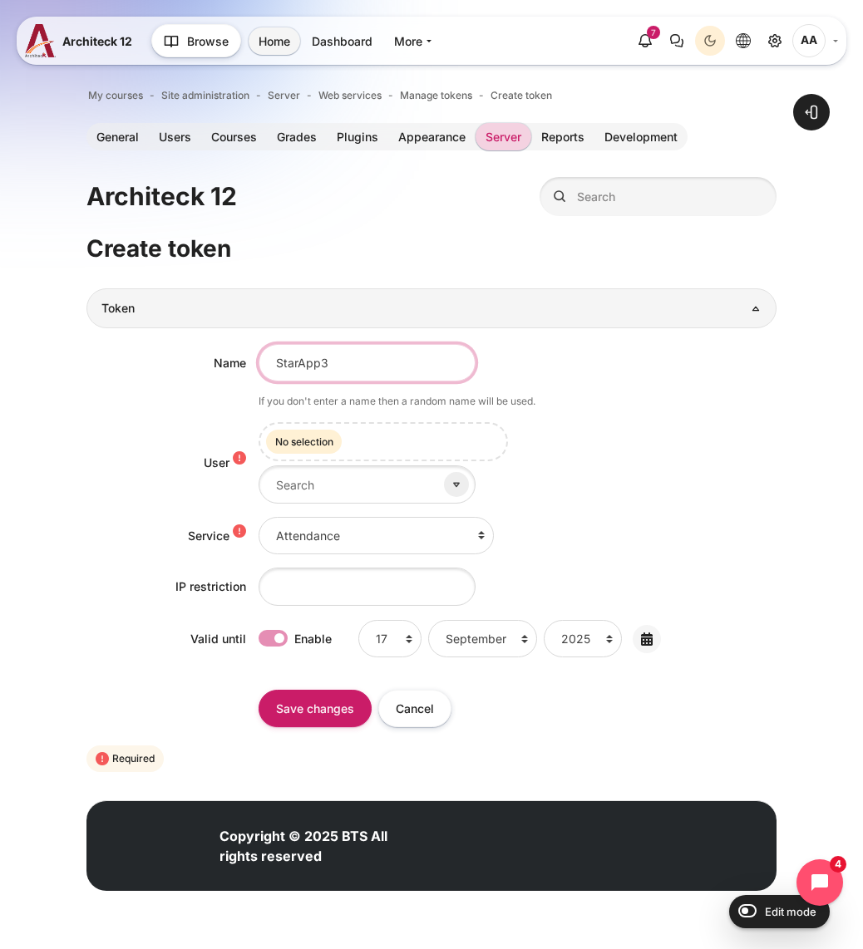
type input "StarApp3"
click at [681, 468] on div "Selected items: No selection" at bounding box center [517, 462] width 518 height 81
click at [457, 483] on icon "Content" at bounding box center [456, 484] width 5 height 3
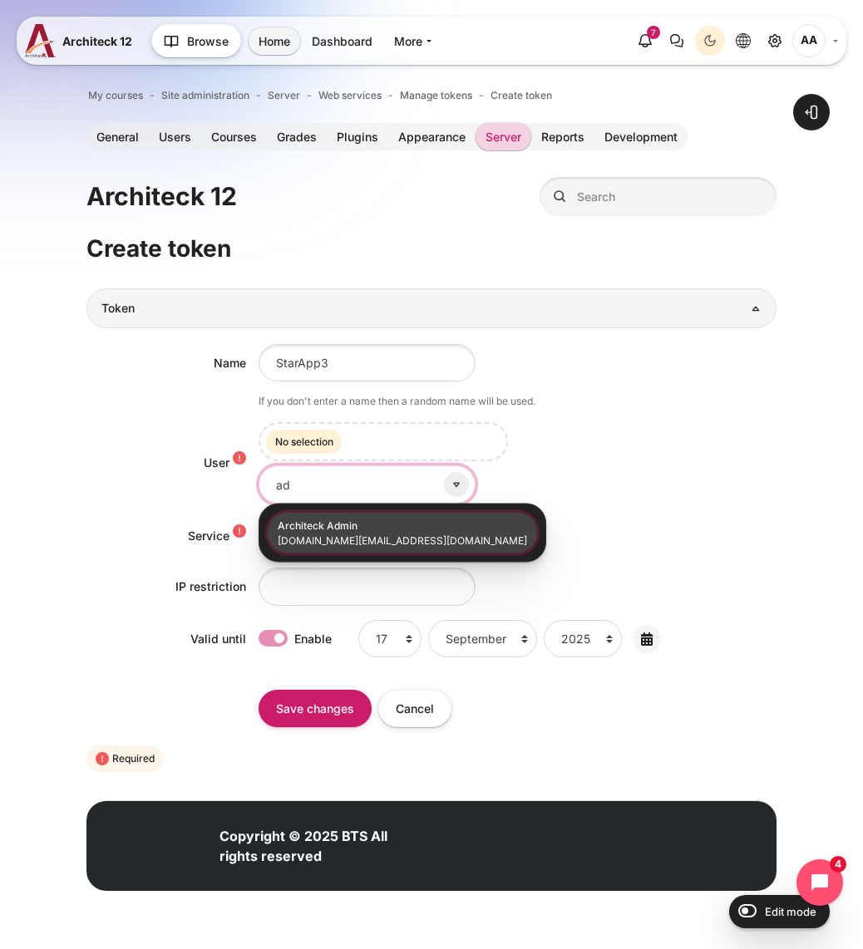
type input "ad"
click at [377, 514] on li "Architeck Admin Architeck.th@bts.com" at bounding box center [402, 533] width 269 height 41
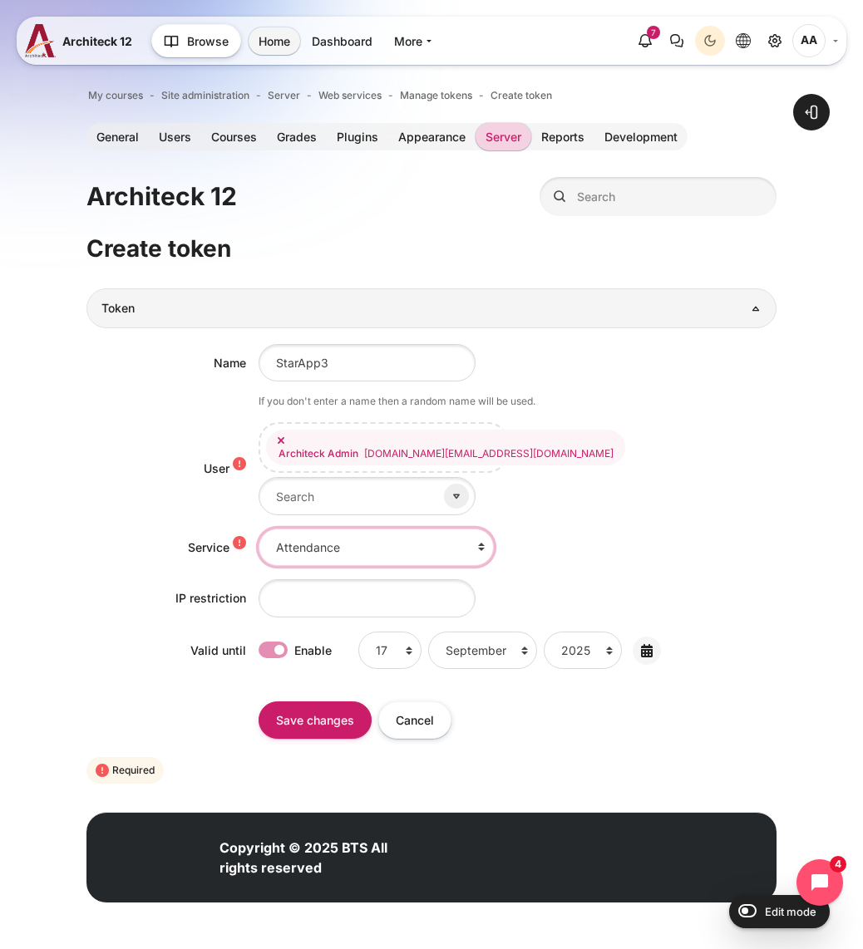
select select "6"
click at [661, 529] on div "Attendance moodle_gradereport_quizanalytics Mindmap service Moodle mobile web s…" at bounding box center [517, 547] width 518 height 37
click at [294, 642] on label "Enable" at bounding box center [312, 651] width 37 height 18
click at [284, 642] on input "Enable" at bounding box center [272, 650] width 29 height 17
checkbox input "false"
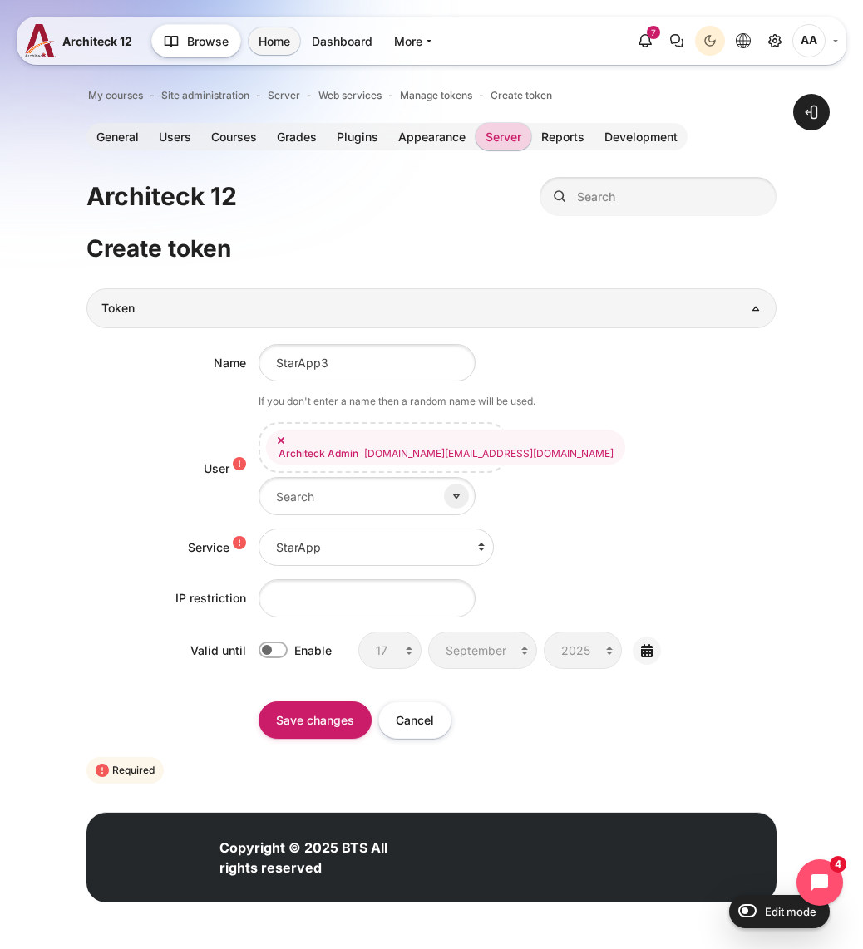
click at [660, 514] on div "Name StarApp3 If you don't enter a name then a random name will be used. User A…" at bounding box center [431, 511] width 690 height 366
click at [311, 724] on input "Save changes" at bounding box center [314, 719] width 113 height 37
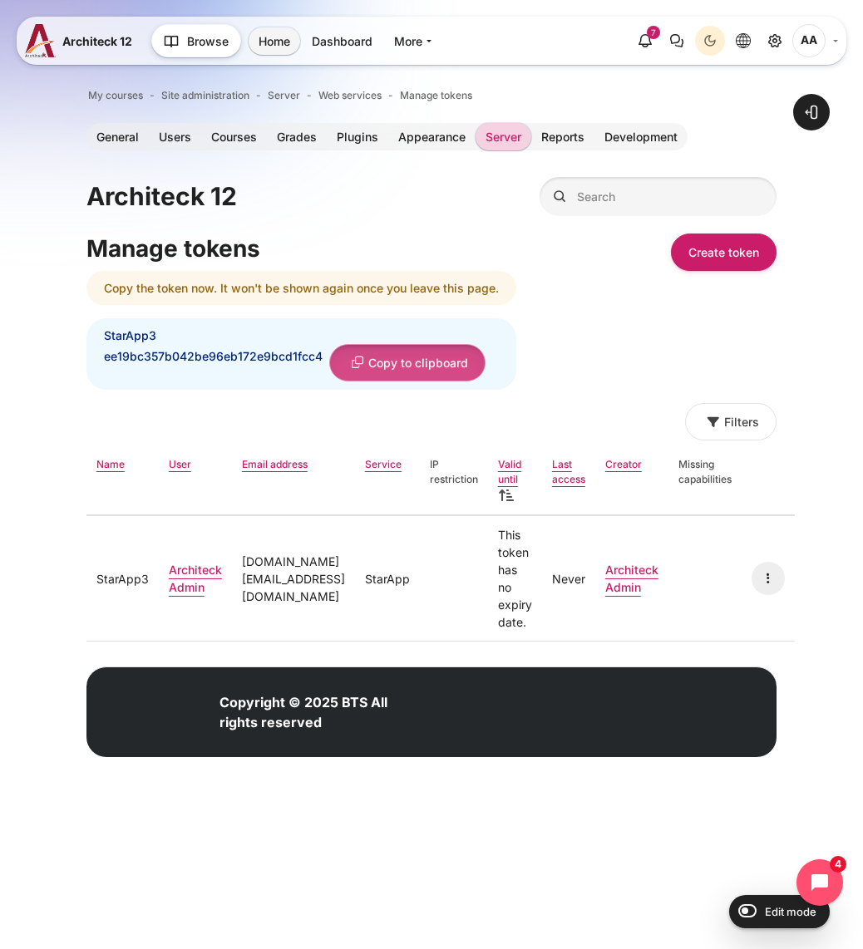
click at [427, 368] on button "Copy to clipboard" at bounding box center [407, 362] width 156 height 37
click at [607, 312] on div "Manage tokens Create token Copy the token now. It won't be shown again once you…" at bounding box center [431, 437] width 690 height 409
click at [604, 308] on div "Manage tokens Create token Copy the token now. It won't be shown again once you…" at bounding box center [431, 437] width 690 height 409
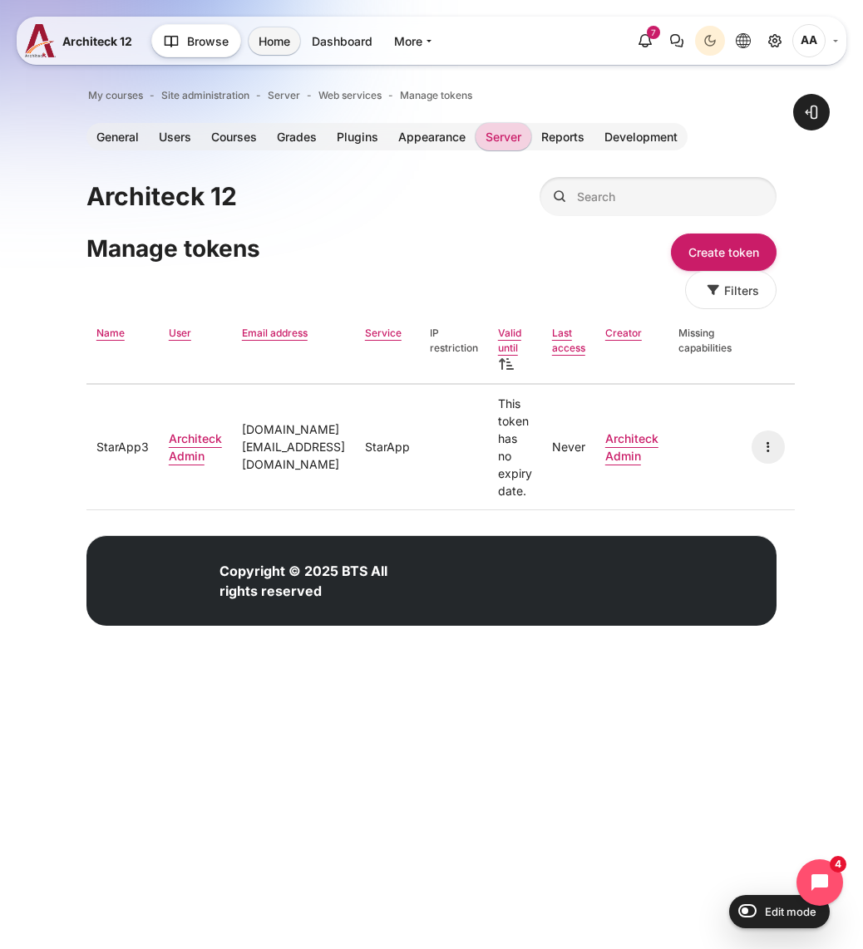
click at [414, 671] on html "Skip to main content Blocks Skip Admin bookmarks Admin bookmarks Bookmark this …" at bounding box center [431, 335] width 863 height 671
